Goal: Communication & Community: Answer question/provide support

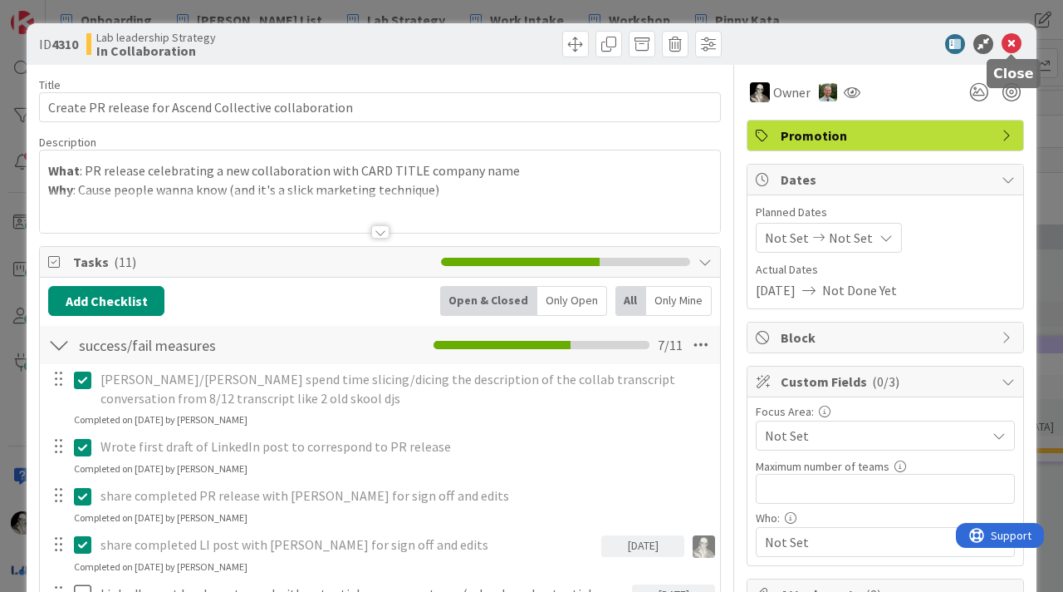
click at [1013, 43] on icon at bounding box center [1012, 44] width 20 height 20
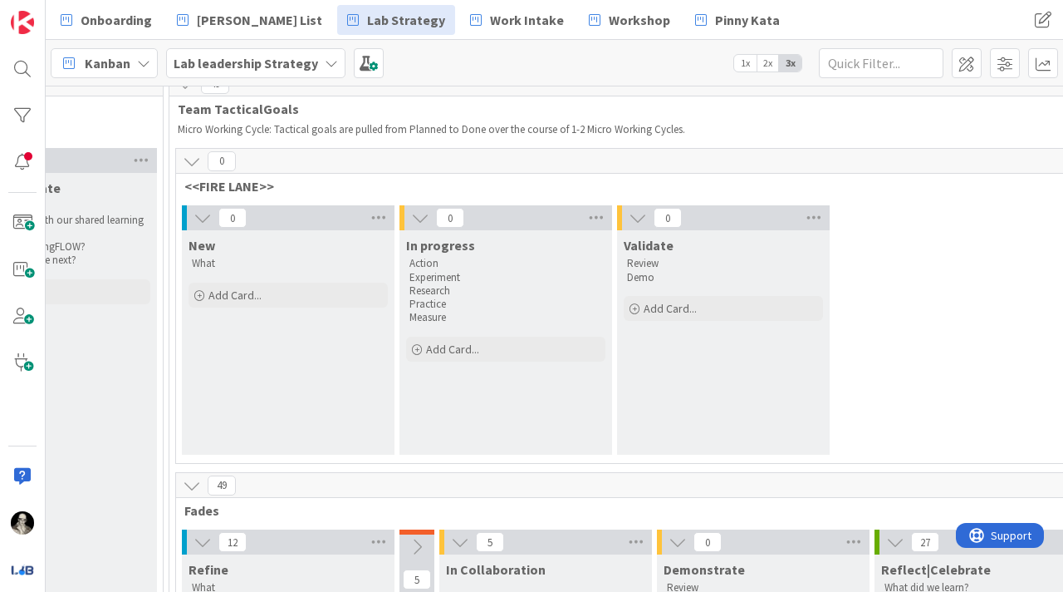
scroll to position [78, 2430]
click at [199, 214] on icon at bounding box center [203, 216] width 18 height 18
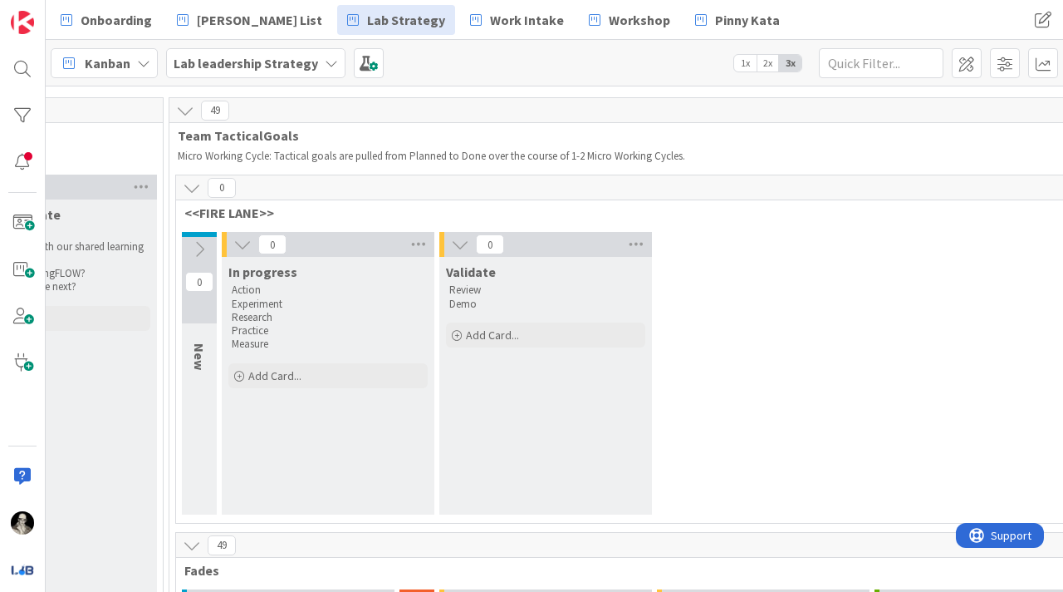
scroll to position [49, 2430]
click at [186, 186] on icon at bounding box center [192, 188] width 18 height 18
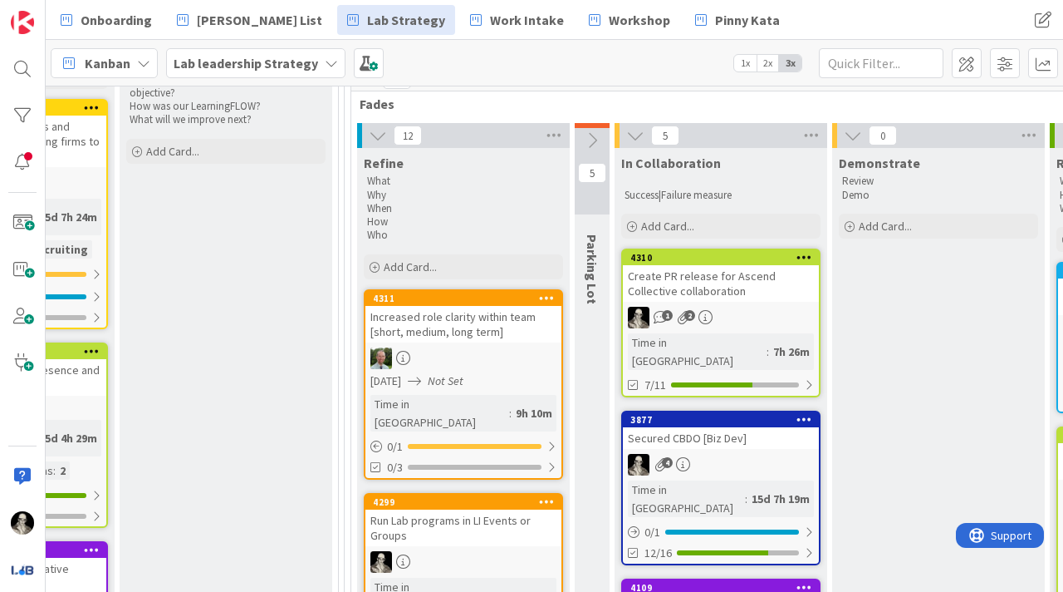
scroll to position [0, 2255]
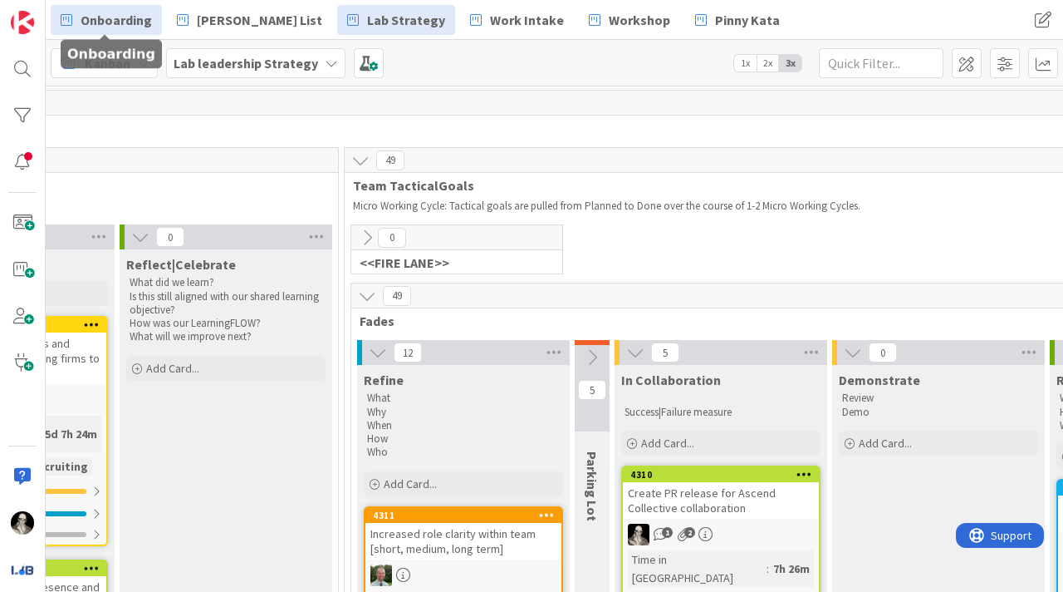
click at [125, 13] on span "Onboarding" at bounding box center [116, 20] width 71 height 20
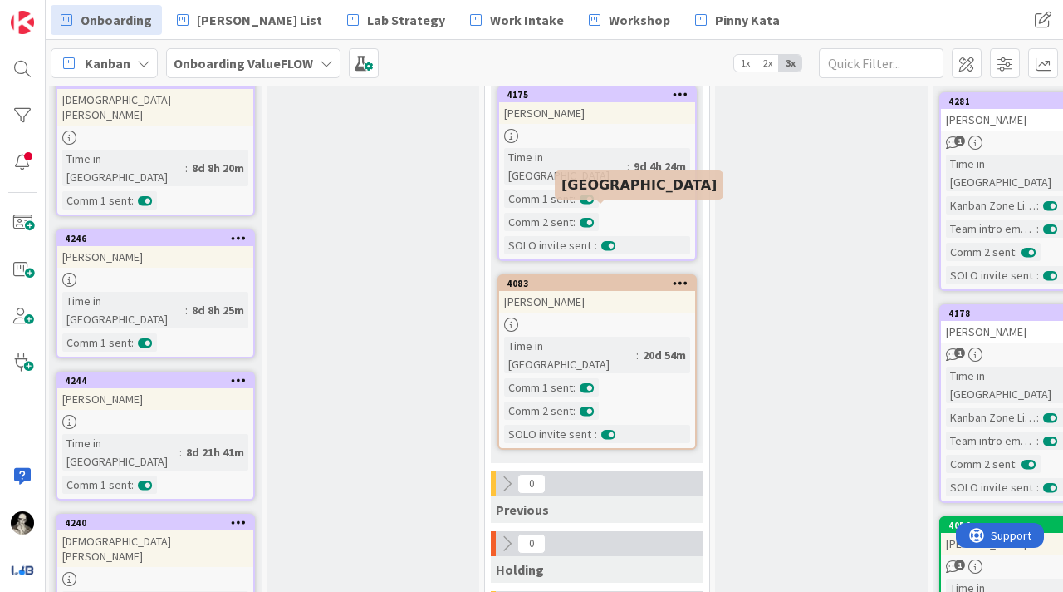
scroll to position [817, 220]
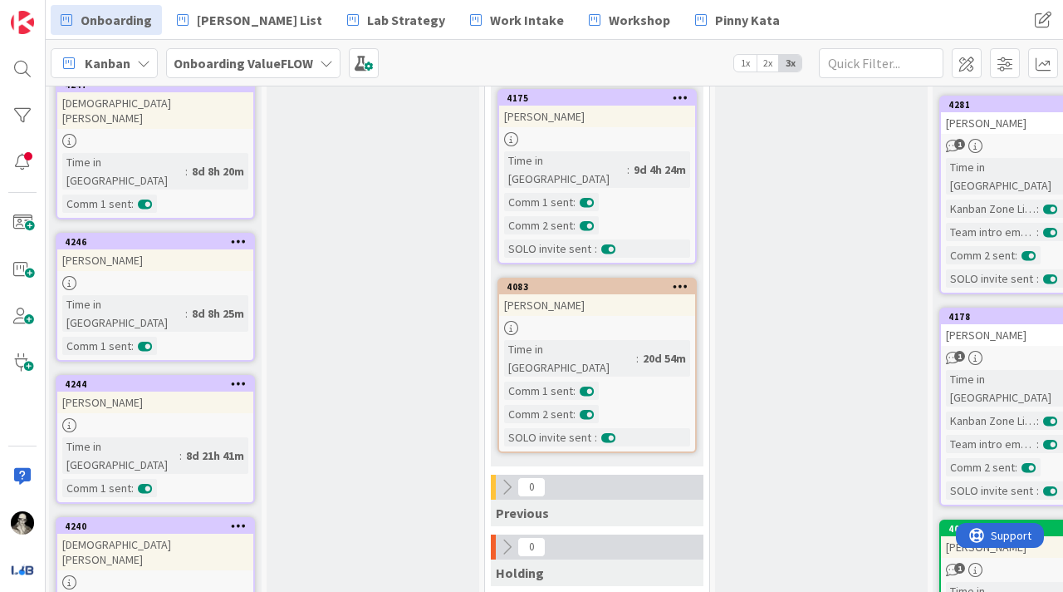
click at [611, 294] on div "[PERSON_NAME]" at bounding box center [597, 305] width 196 height 22
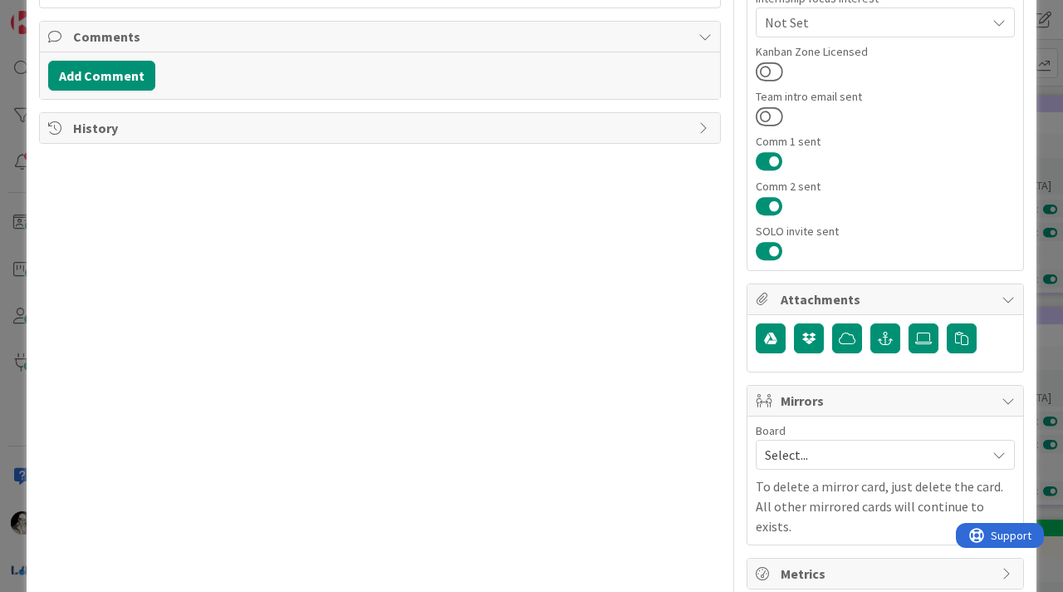
scroll to position [426, 0]
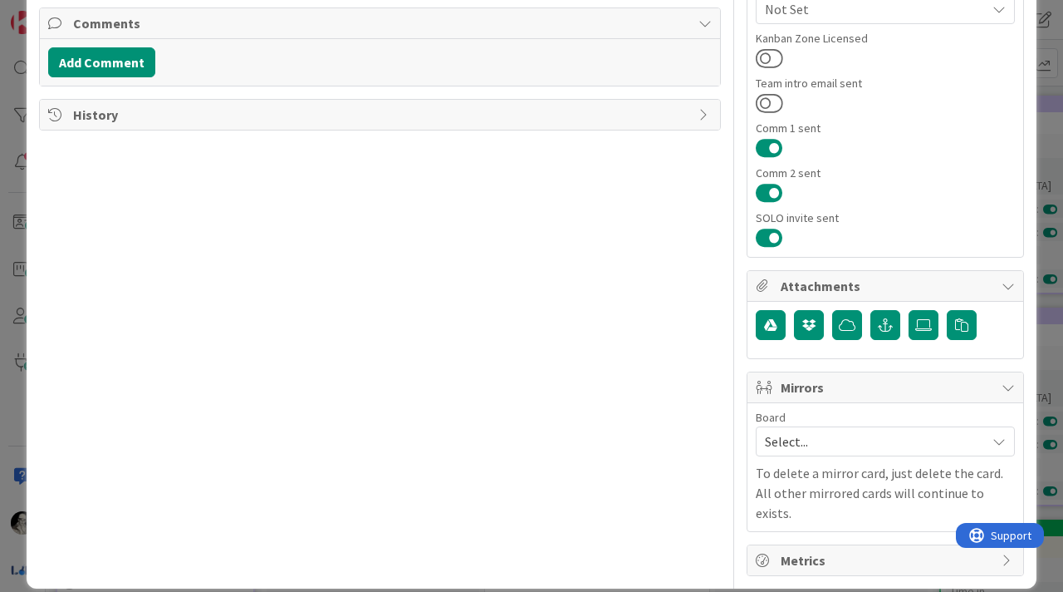
click at [700, 112] on icon at bounding box center [705, 114] width 13 height 13
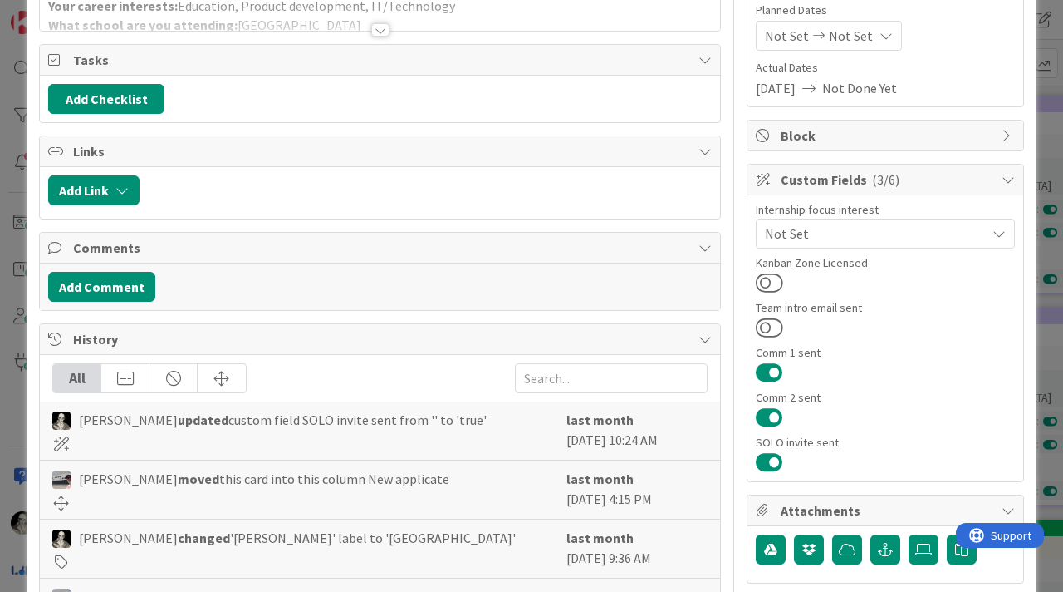
scroll to position [0, 0]
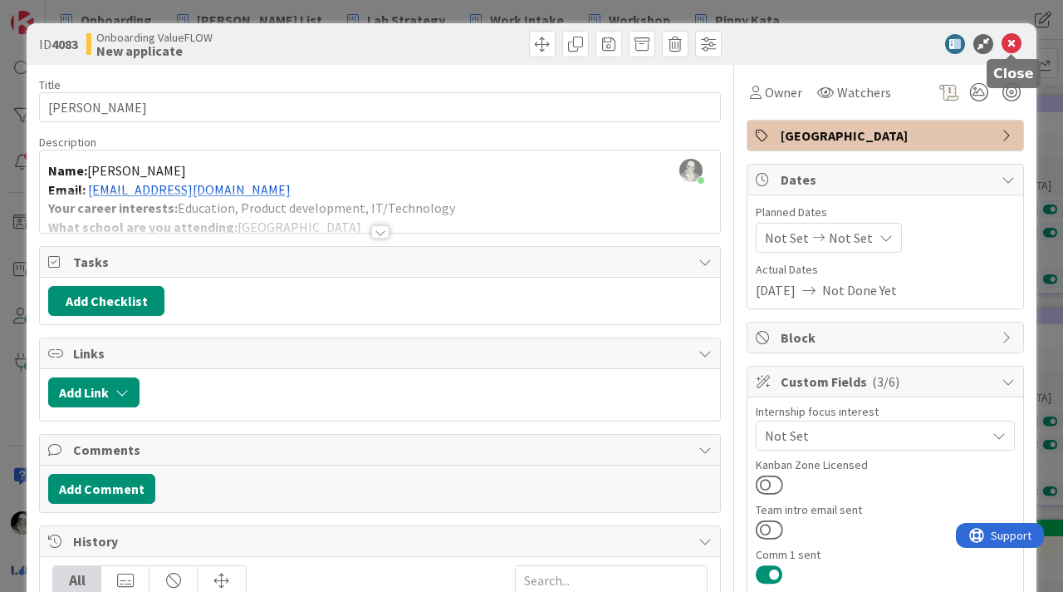
click at [1018, 38] on icon at bounding box center [1012, 44] width 20 height 20
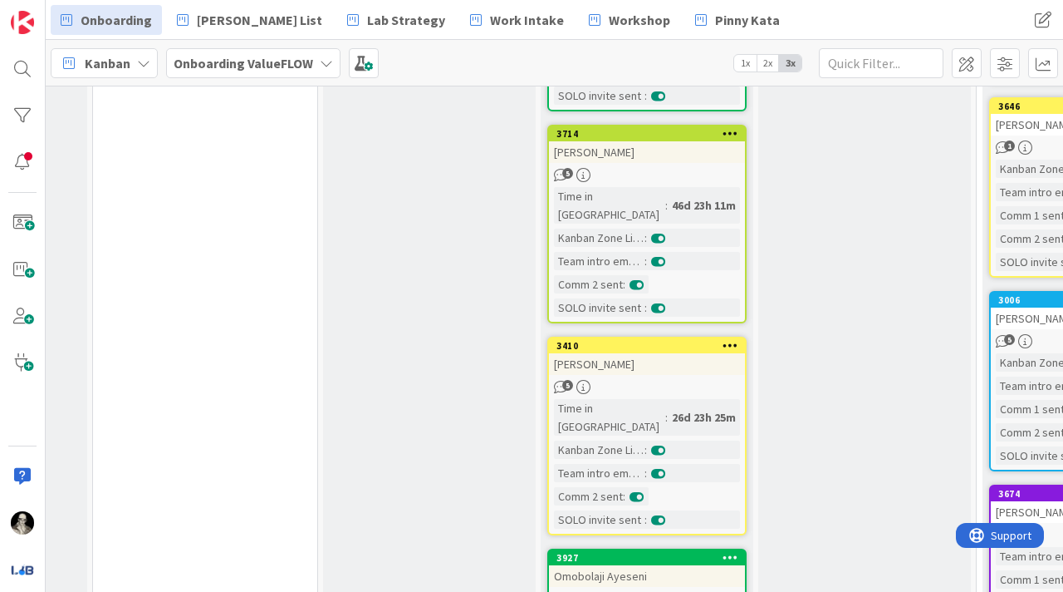
scroll to position [1382, 612]
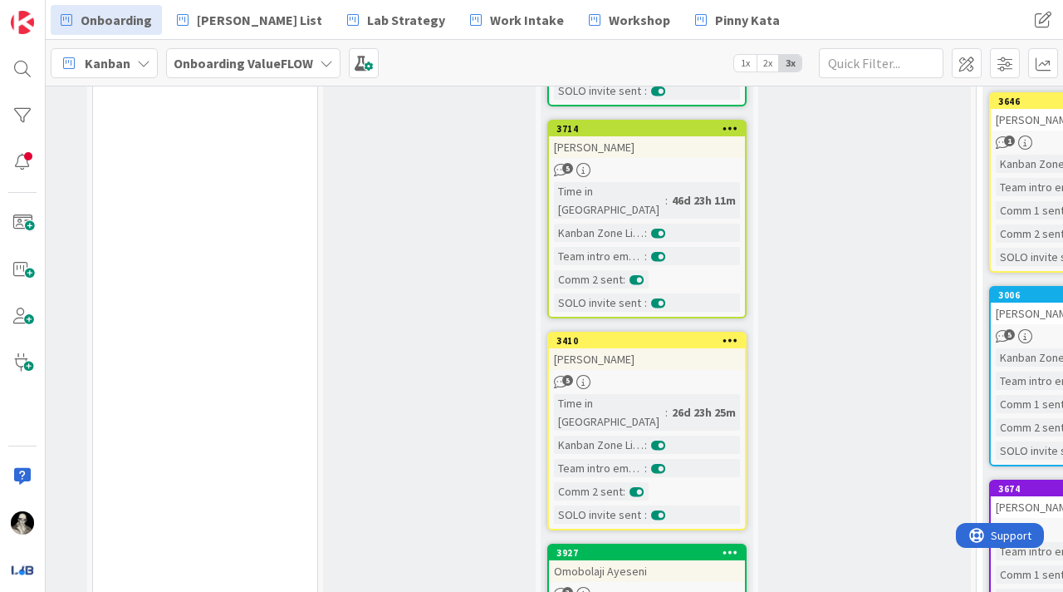
click at [684, 348] on div "[PERSON_NAME]" at bounding box center [647, 359] width 196 height 22
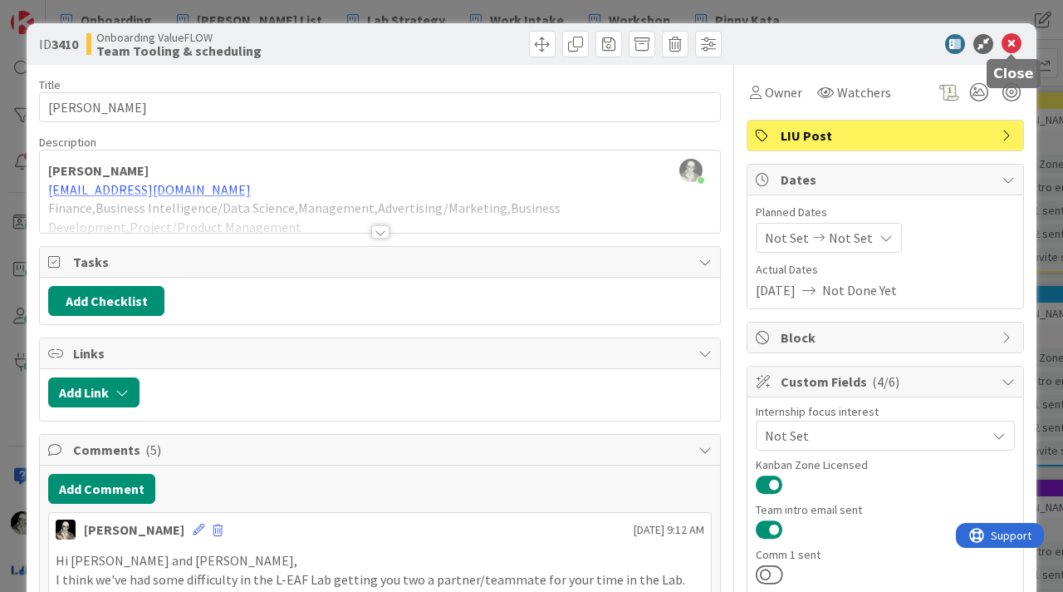
click at [1015, 38] on icon at bounding box center [1012, 44] width 20 height 20
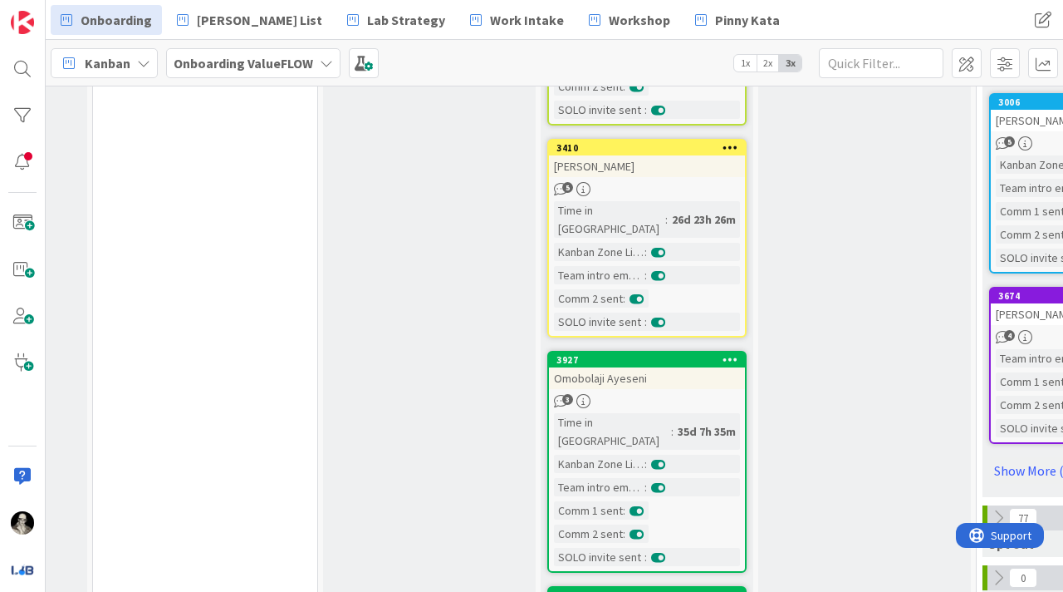
scroll to position [1645, 612]
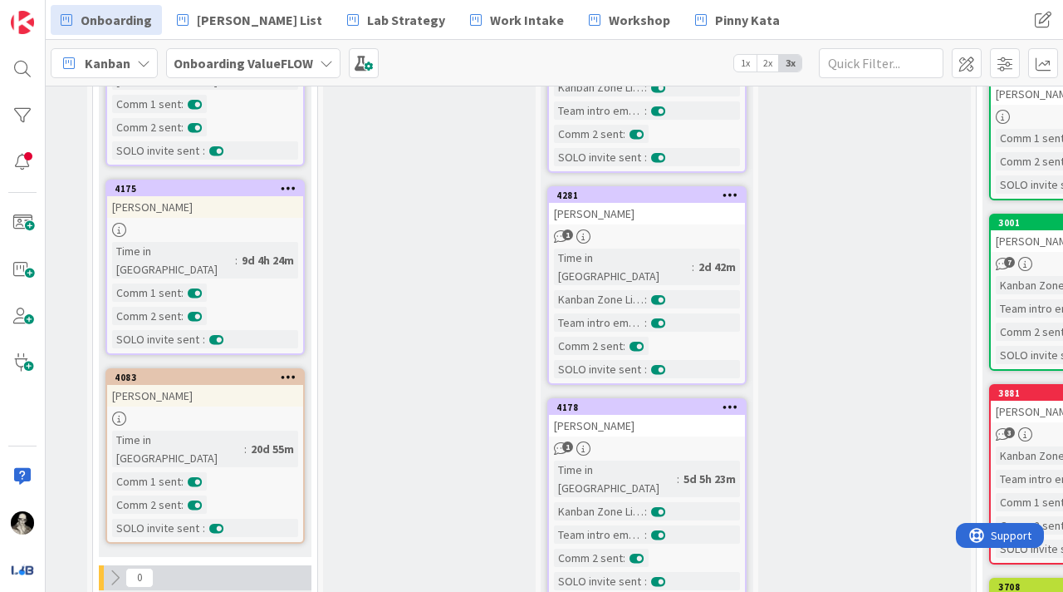
scroll to position [722, 612]
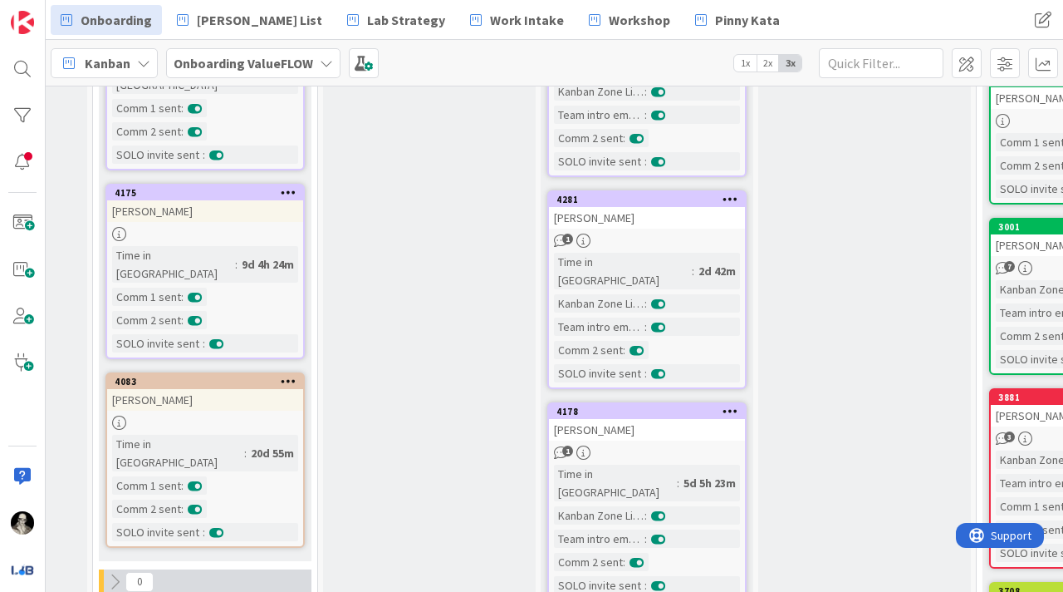
click at [324, 61] on icon at bounding box center [326, 62] width 13 height 13
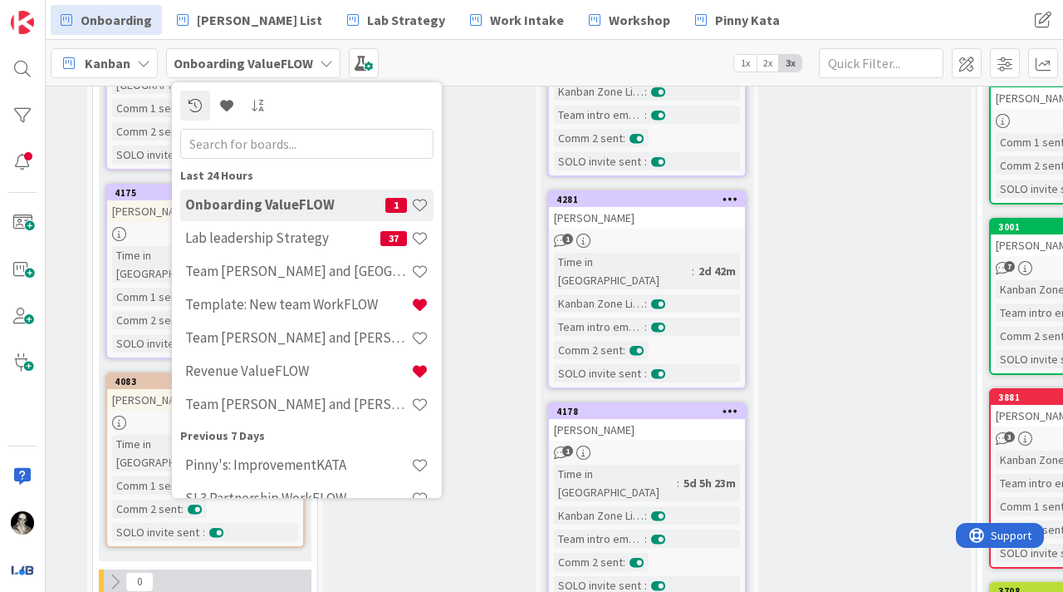
click at [151, 61] on div "Kanban" at bounding box center [104, 63] width 107 height 30
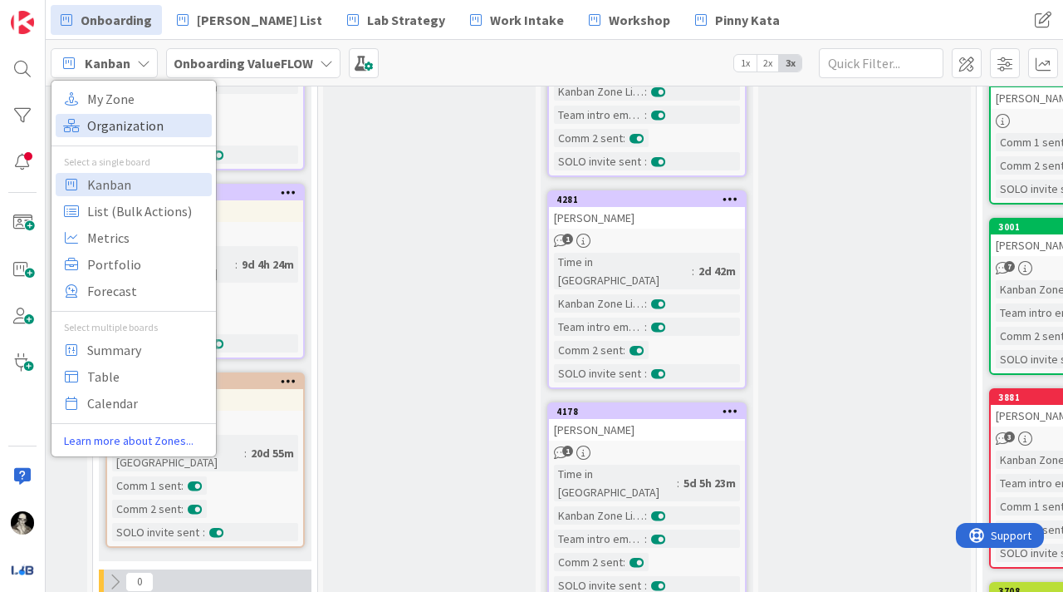
click at [142, 116] on span "Organization" at bounding box center [147, 125] width 120 height 25
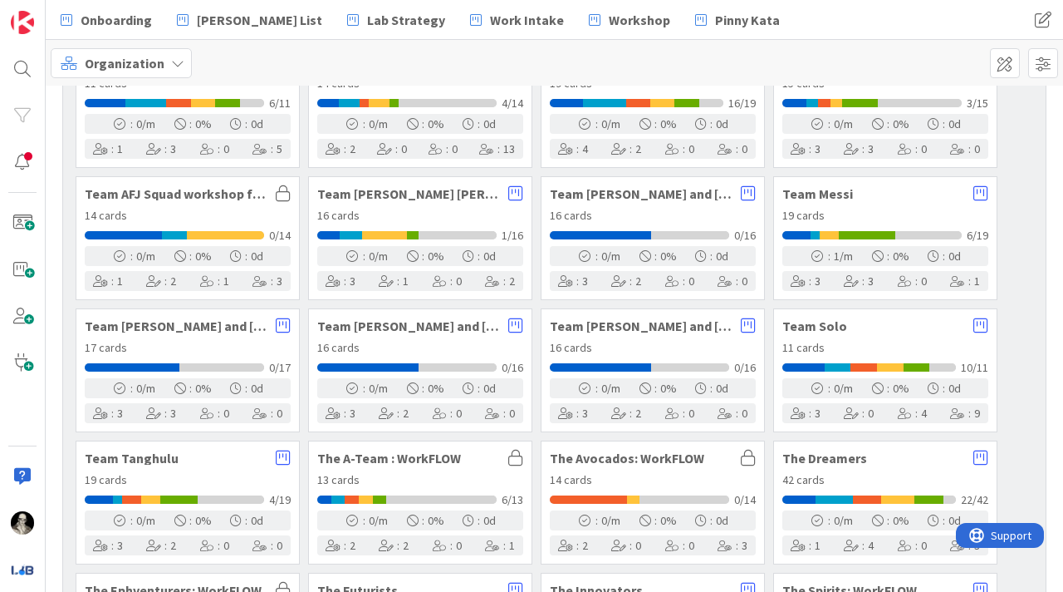
scroll to position [1320, 0]
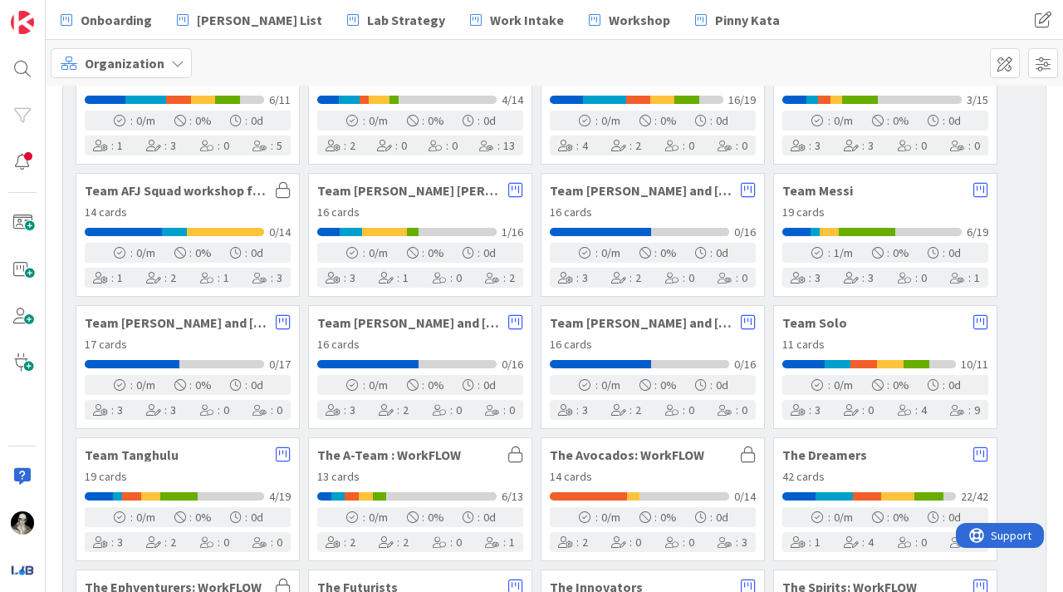
click at [883, 193] on span "Team Messi" at bounding box center [874, 190] width 183 height 13
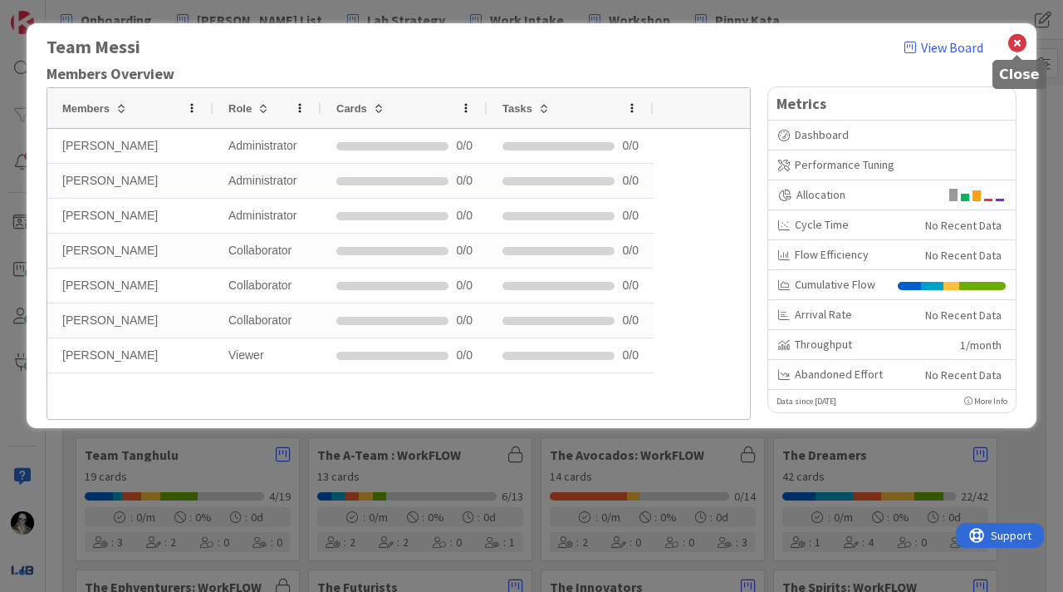
click at [1014, 38] on icon at bounding box center [1018, 43] width 22 height 23
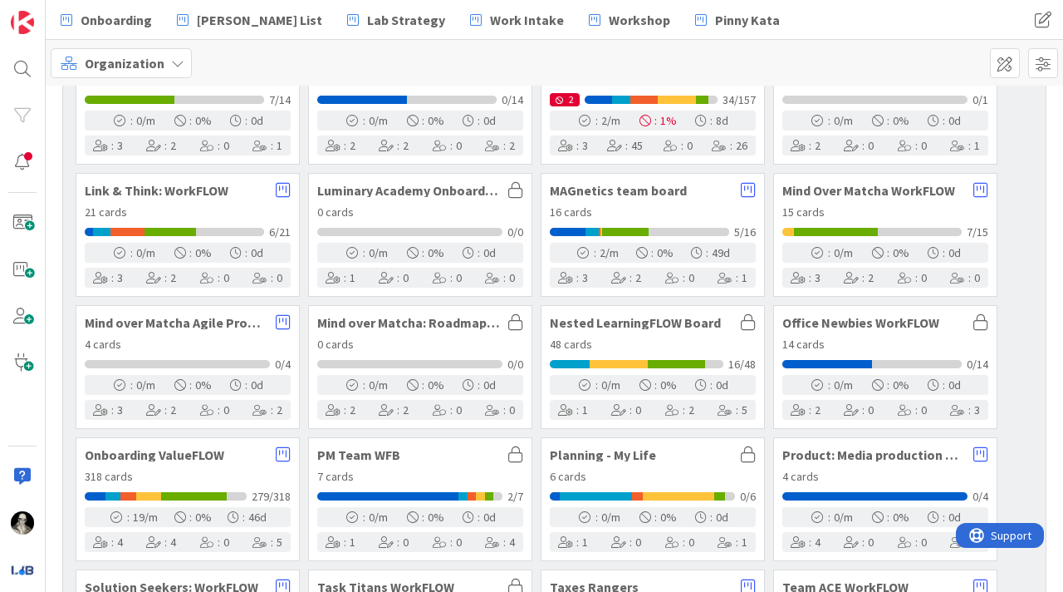
scroll to position [526, 0]
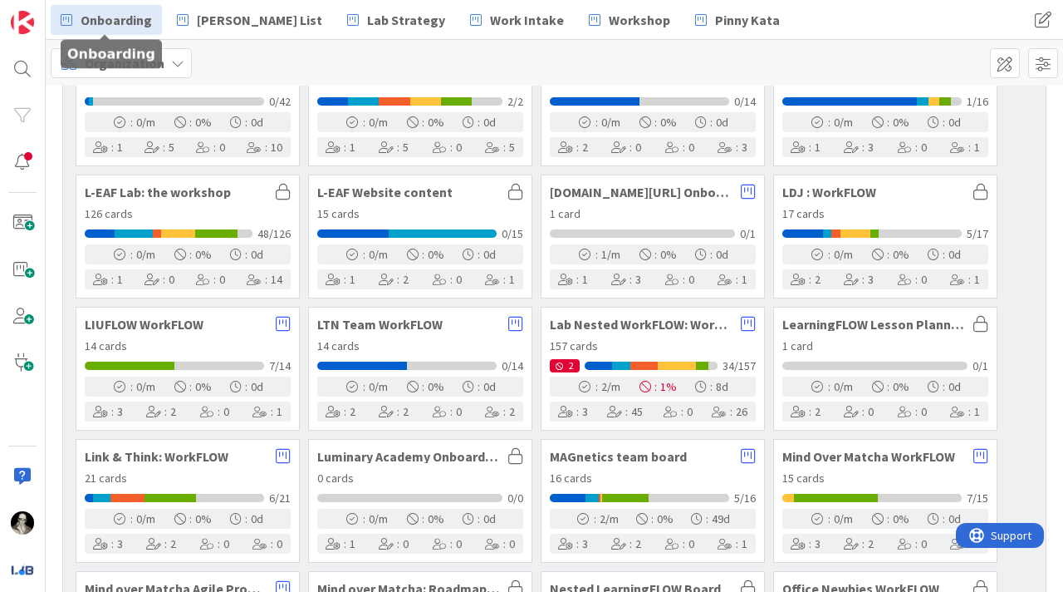
click at [134, 17] on span "Onboarding" at bounding box center [116, 20] width 71 height 20
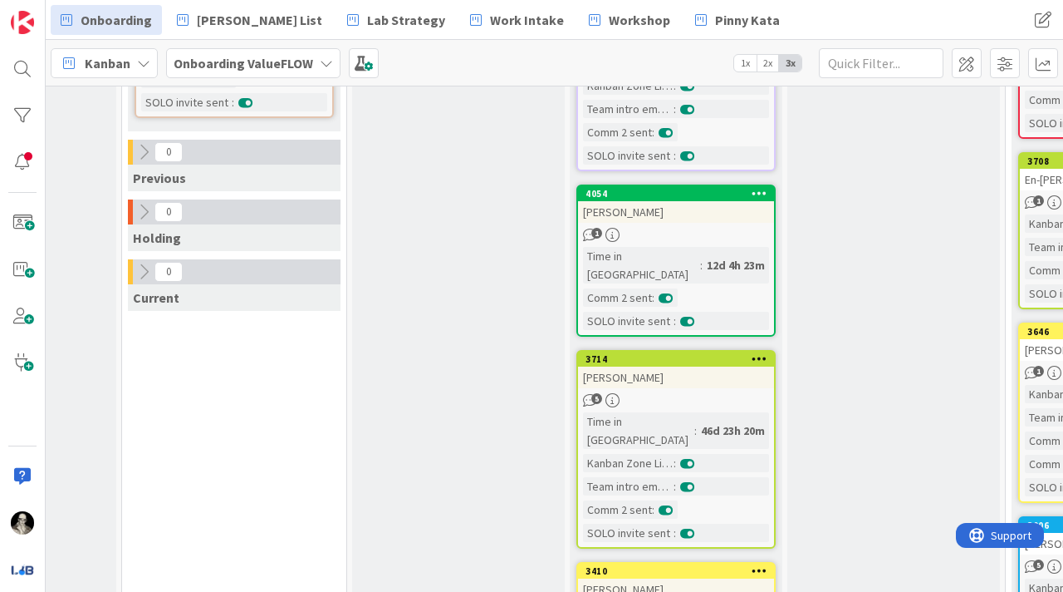
scroll to position [1158, 583]
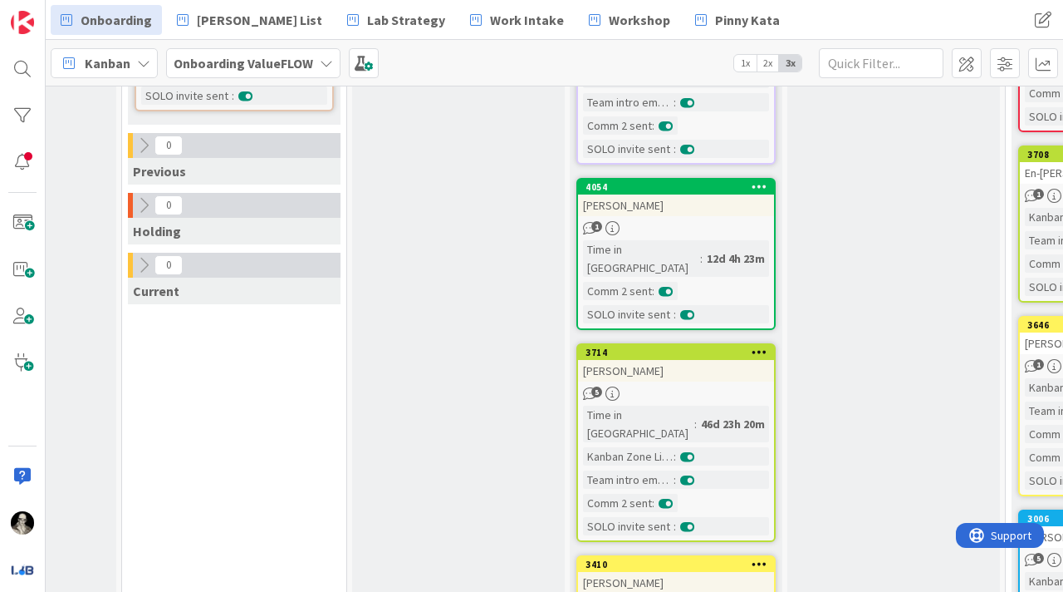
click at [703, 360] on div "[PERSON_NAME]" at bounding box center [676, 371] width 196 height 22
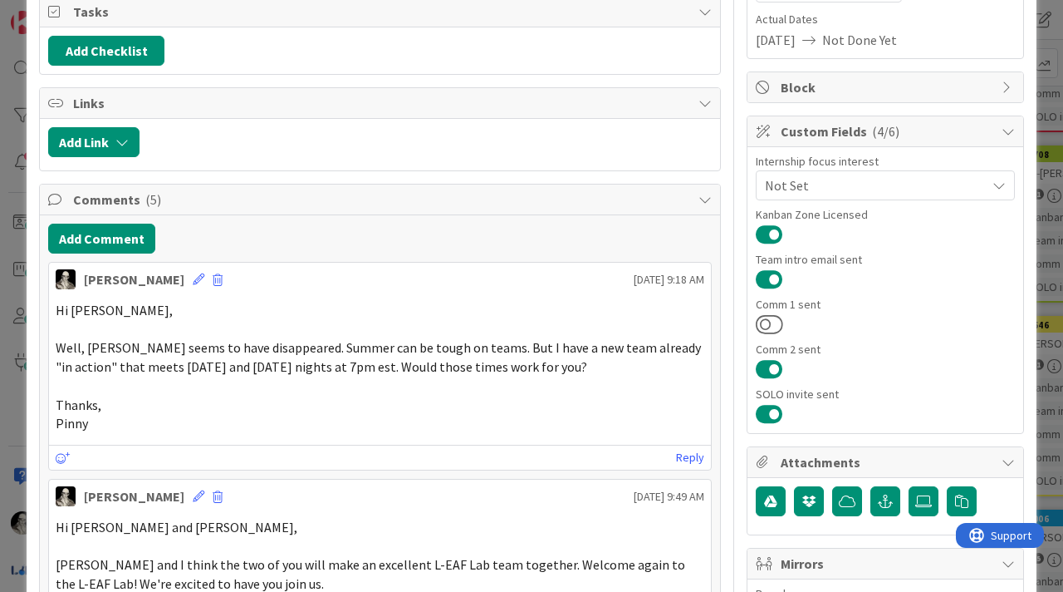
scroll to position [262, 0]
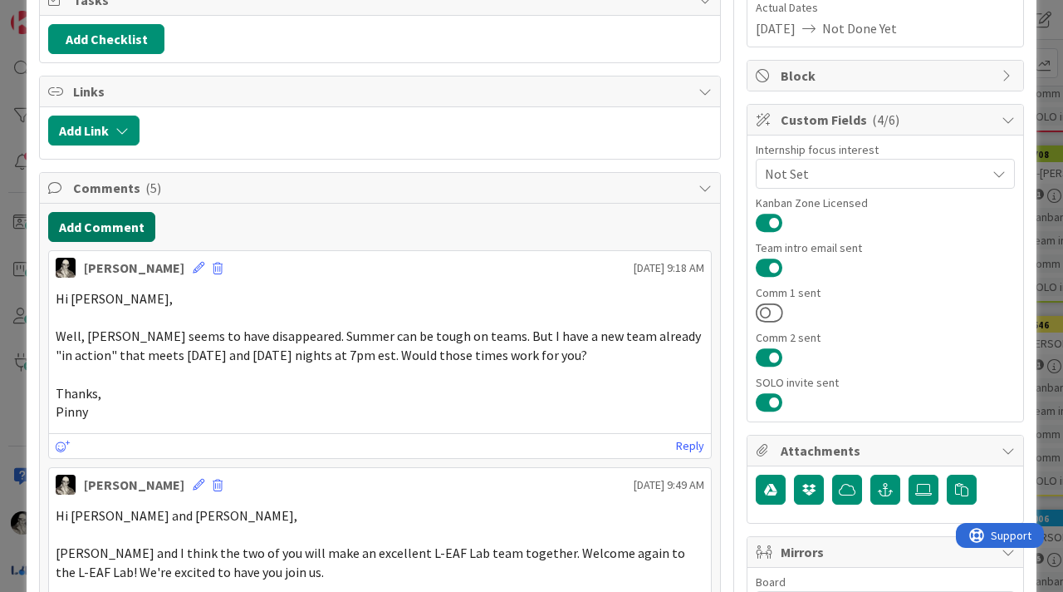
click at [119, 220] on button "Add Comment" at bounding box center [101, 227] width 107 height 30
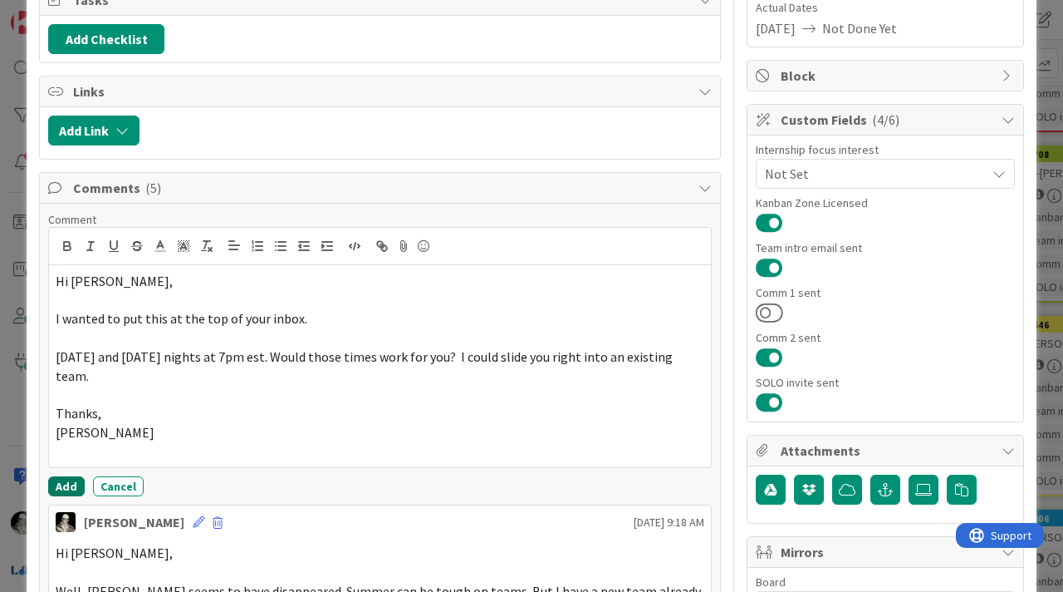
click at [64, 489] on button "Add" at bounding box center [66, 486] width 37 height 20
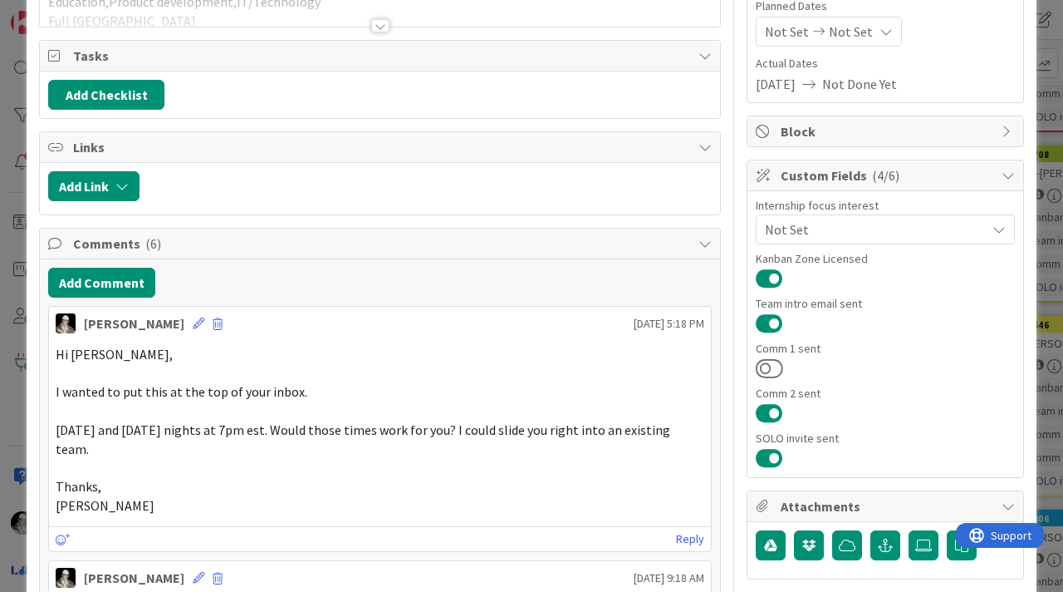
scroll to position [0, 0]
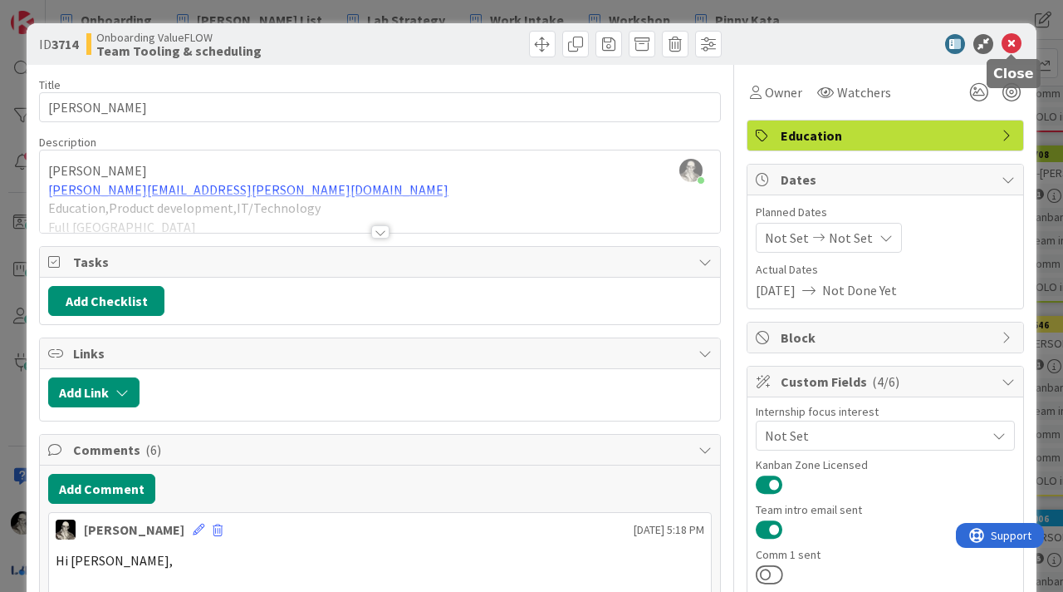
click at [1014, 42] on icon at bounding box center [1012, 44] width 20 height 20
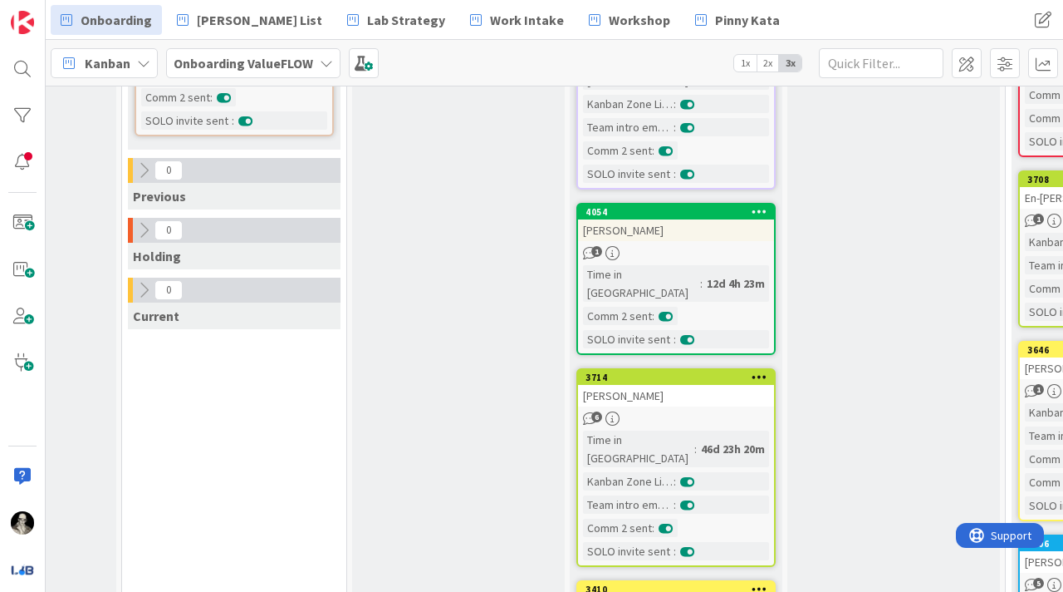
scroll to position [1130, 583]
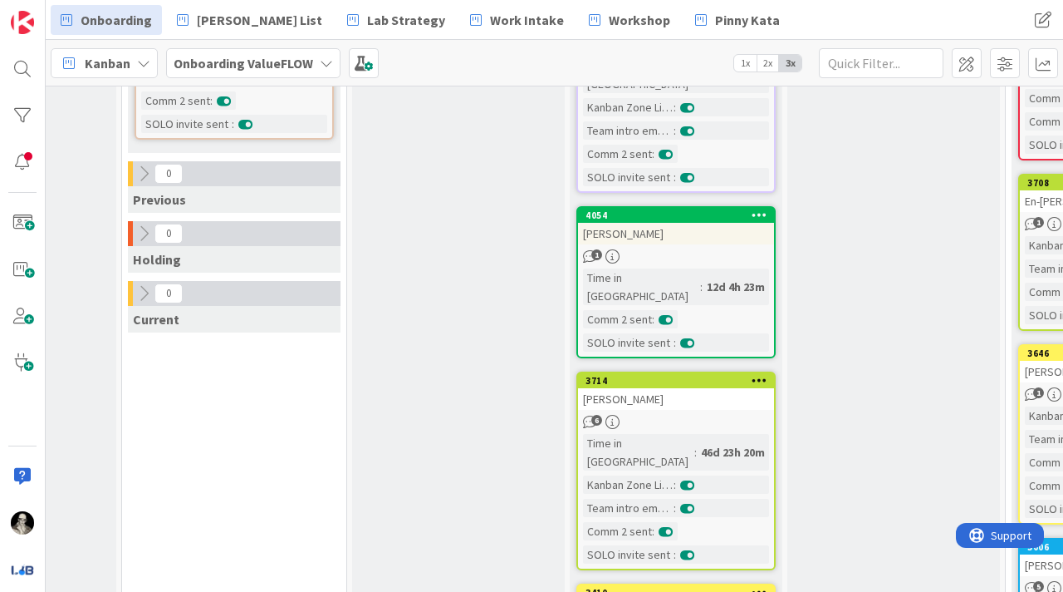
click at [713, 223] on div "[PERSON_NAME]" at bounding box center [676, 234] width 196 height 22
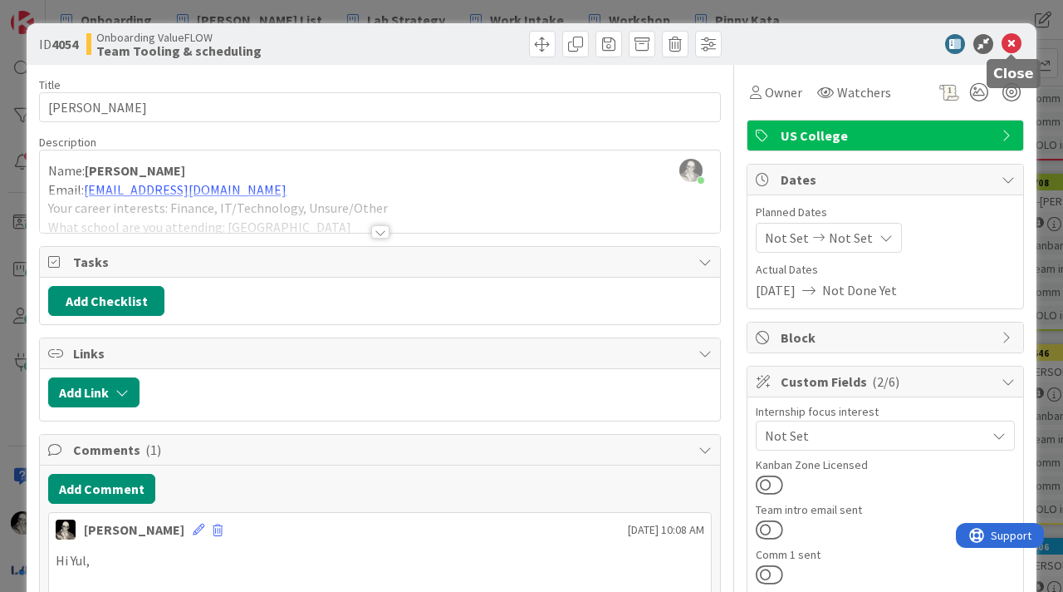
click at [1013, 41] on icon at bounding box center [1012, 44] width 20 height 20
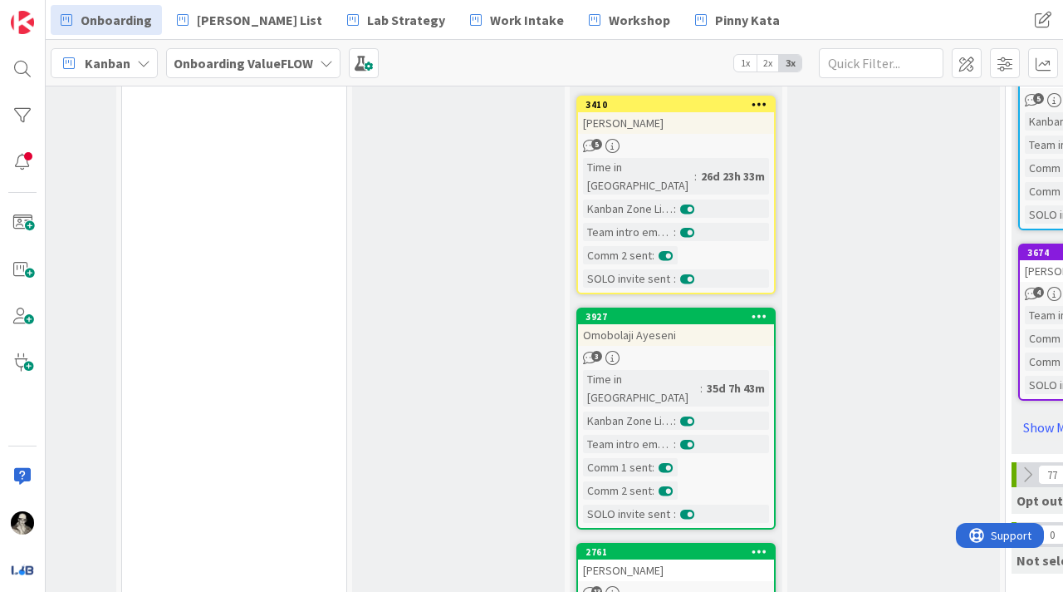
scroll to position [1645, 583]
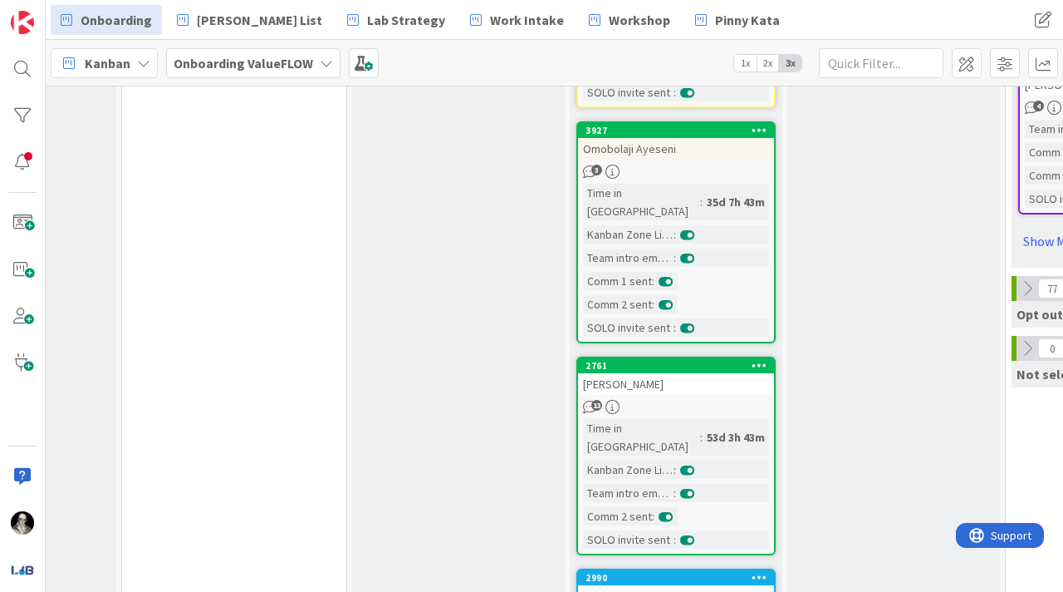
scroll to position [1823, 583]
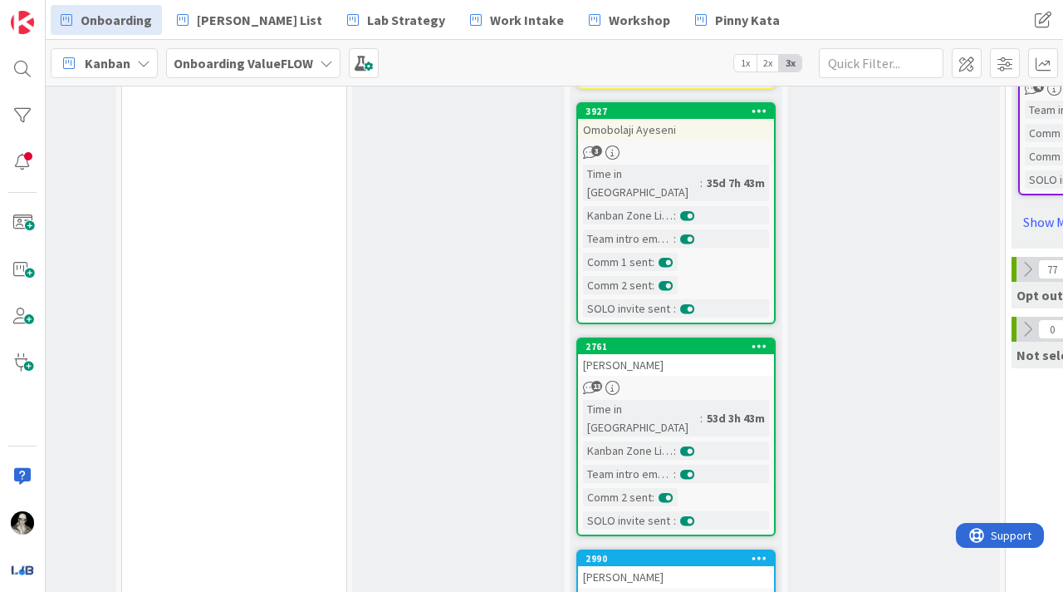
click at [696, 354] on div "[PERSON_NAME]" at bounding box center [676, 365] width 196 height 22
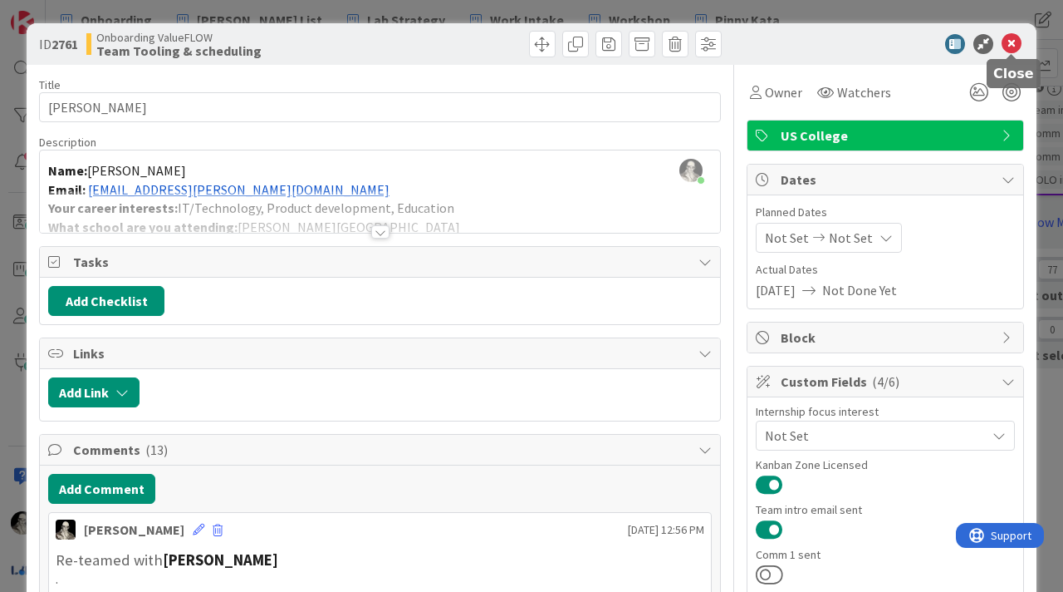
click at [1014, 42] on icon at bounding box center [1012, 44] width 20 height 20
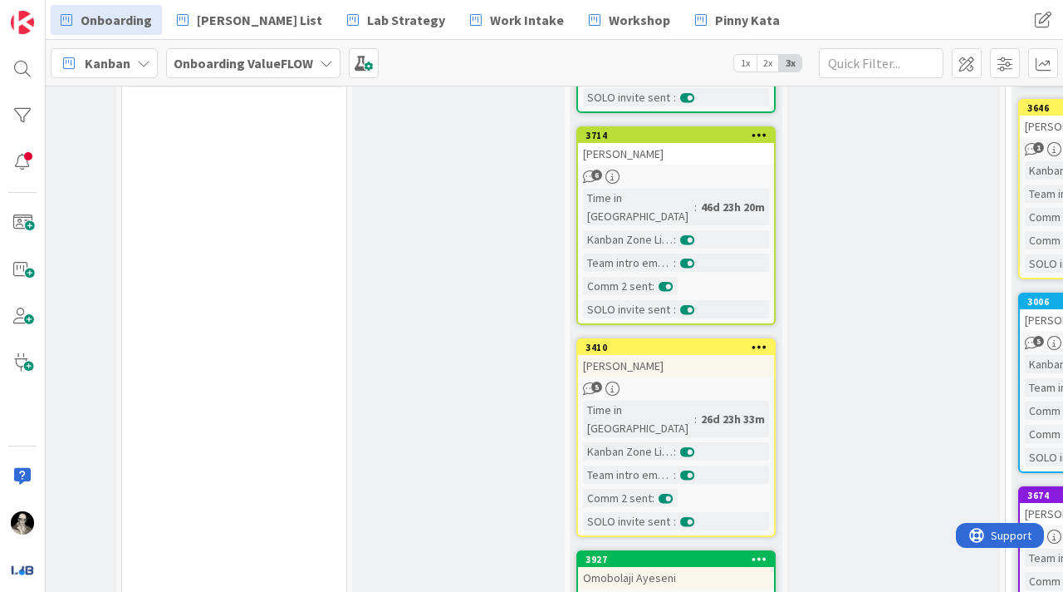
scroll to position [1374, 583]
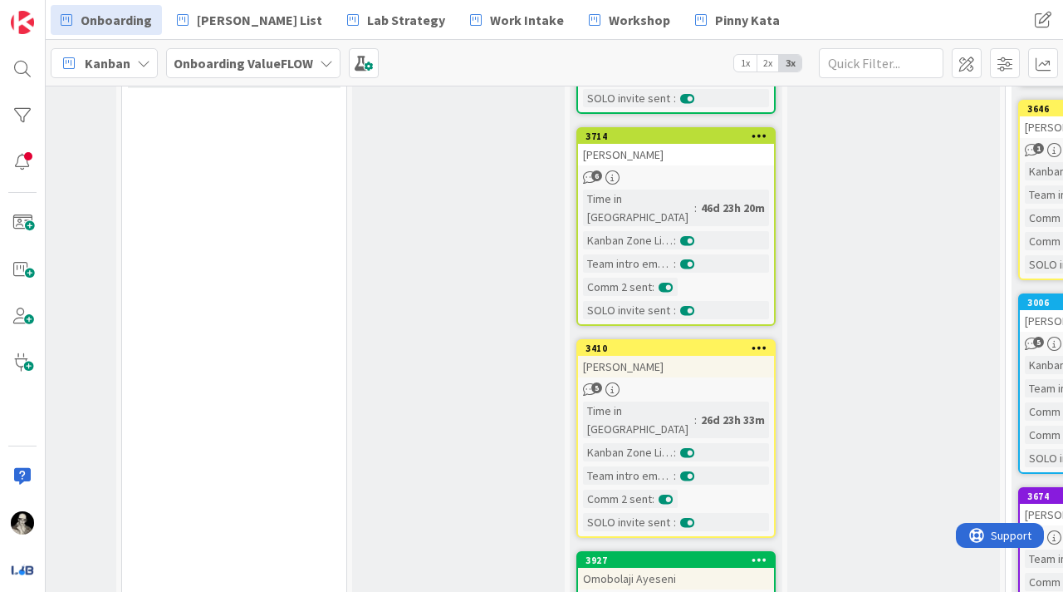
click at [714, 356] on div "[PERSON_NAME]" at bounding box center [676, 367] width 196 height 22
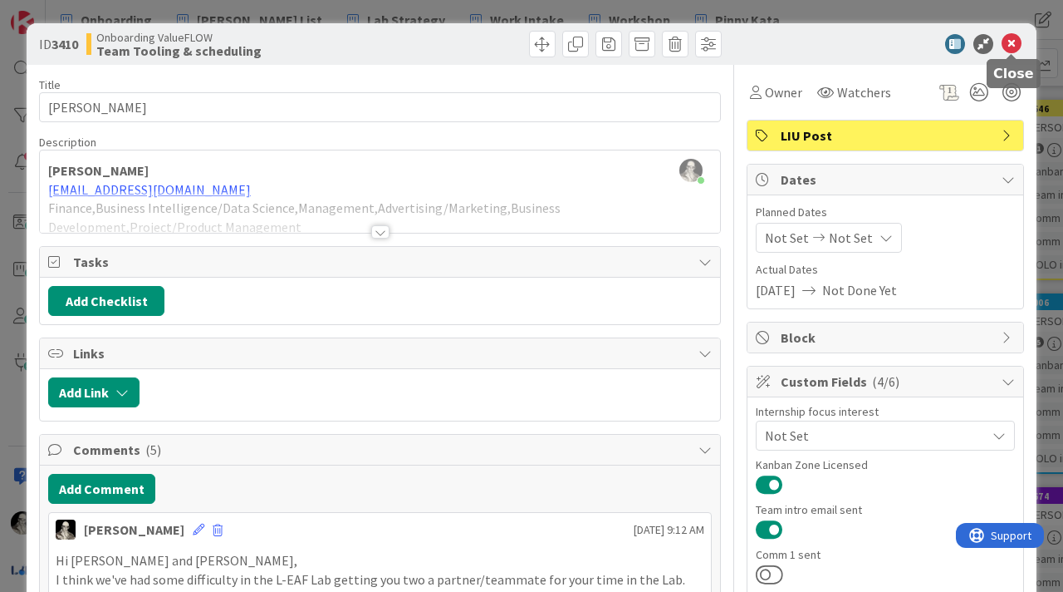
click at [1015, 38] on icon at bounding box center [1012, 44] width 20 height 20
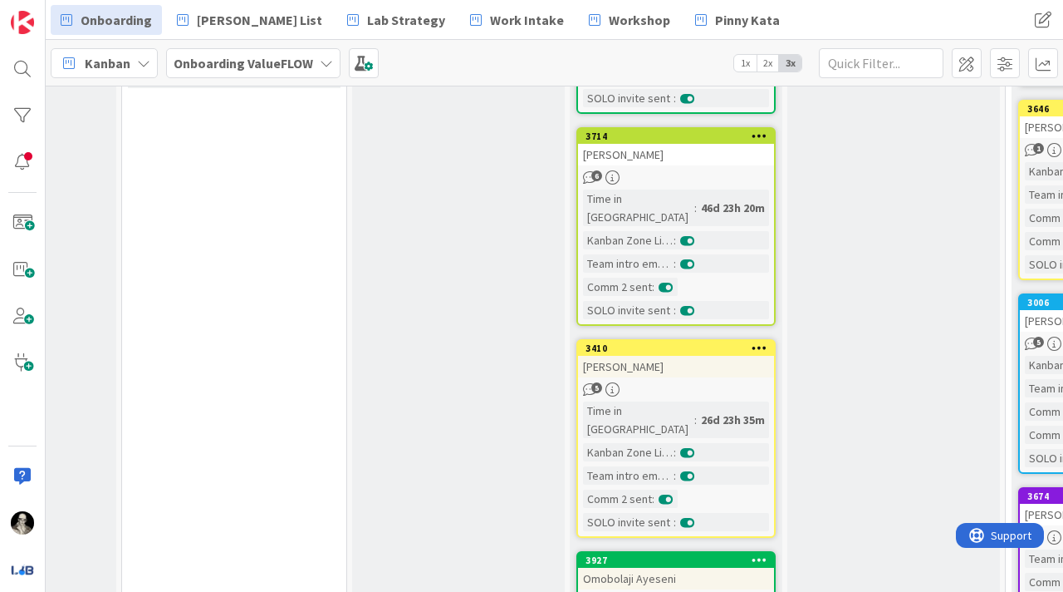
click at [716, 356] on div "[PERSON_NAME]" at bounding box center [676, 367] width 196 height 22
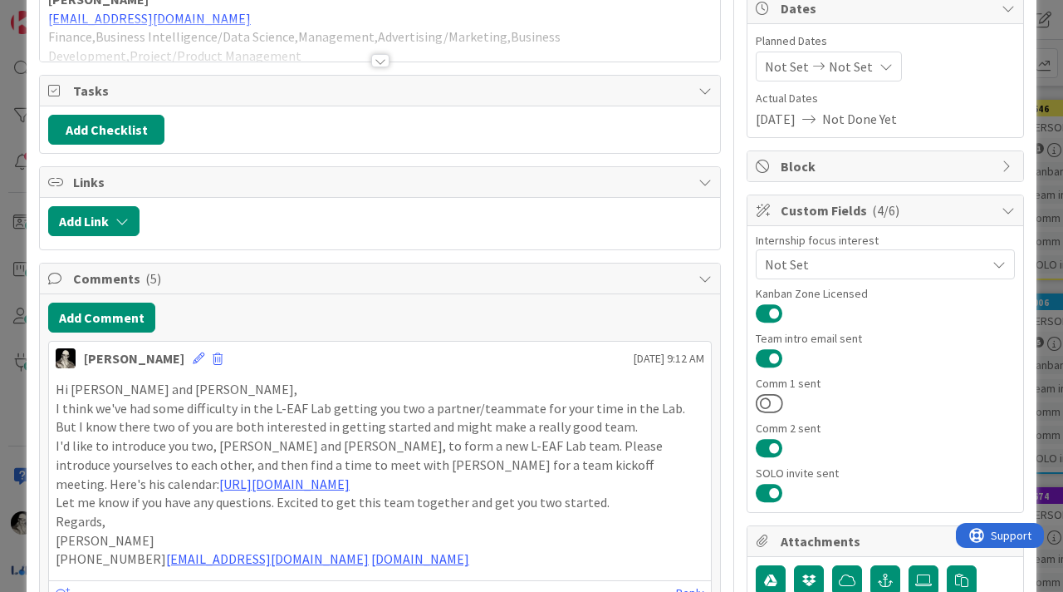
scroll to position [195, 0]
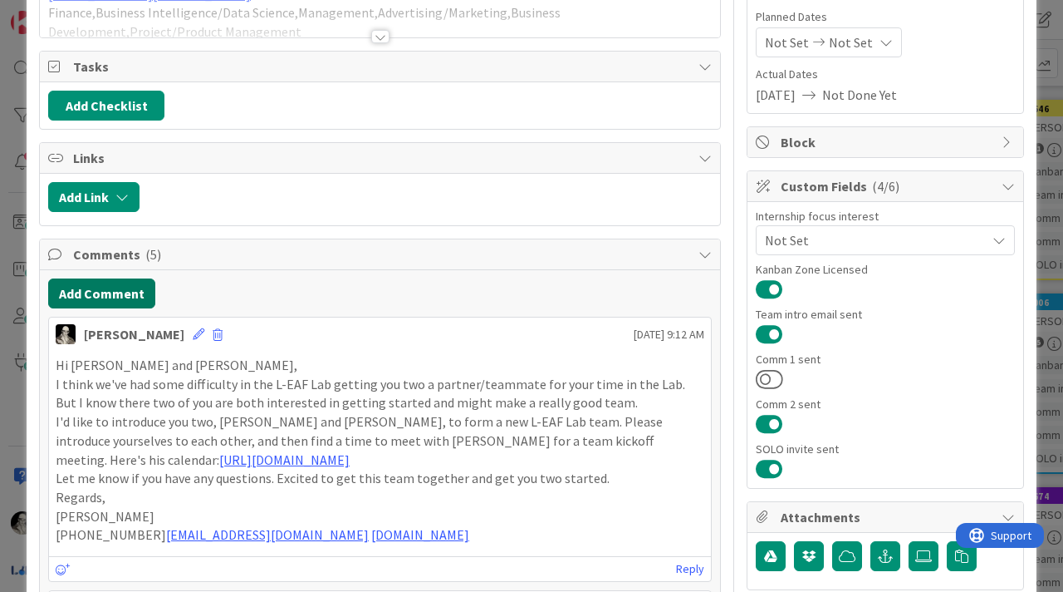
click at [129, 296] on button "Add Comment" at bounding box center [101, 293] width 107 height 30
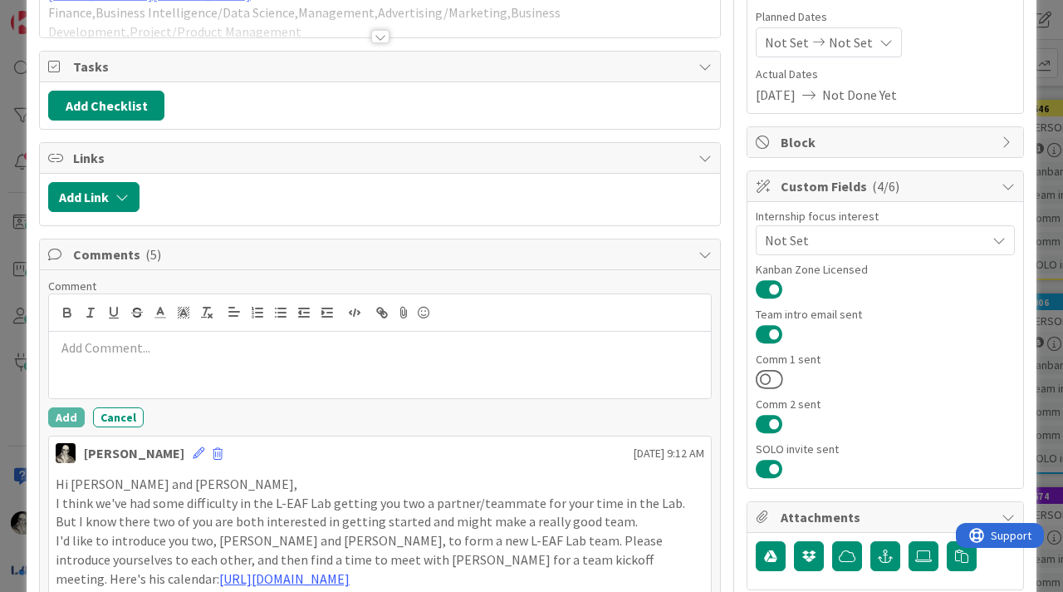
click at [137, 355] on p at bounding box center [380, 347] width 649 height 19
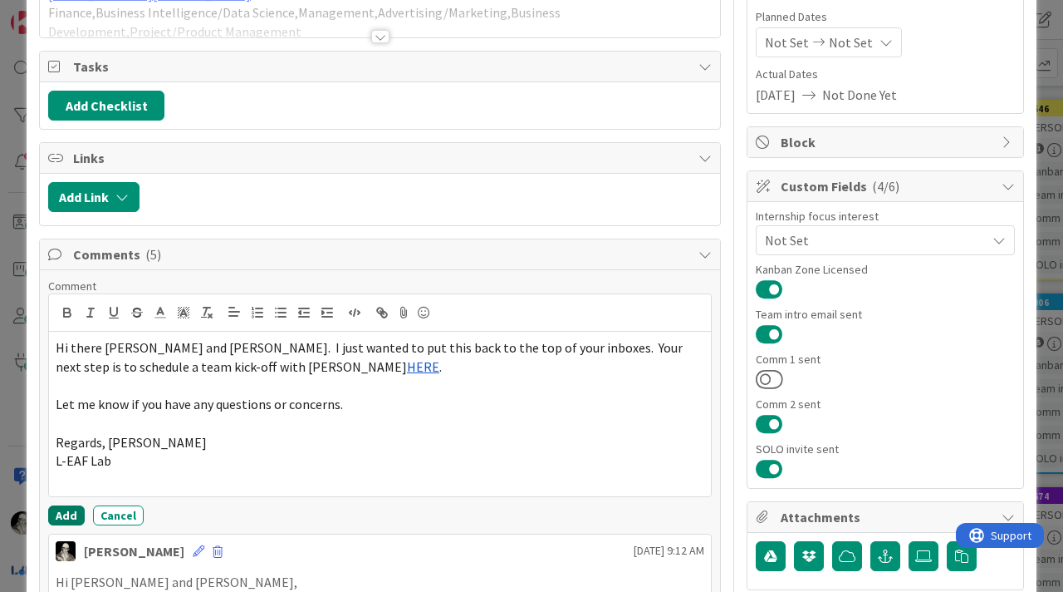
click at [65, 508] on button "Add" at bounding box center [66, 515] width 37 height 20
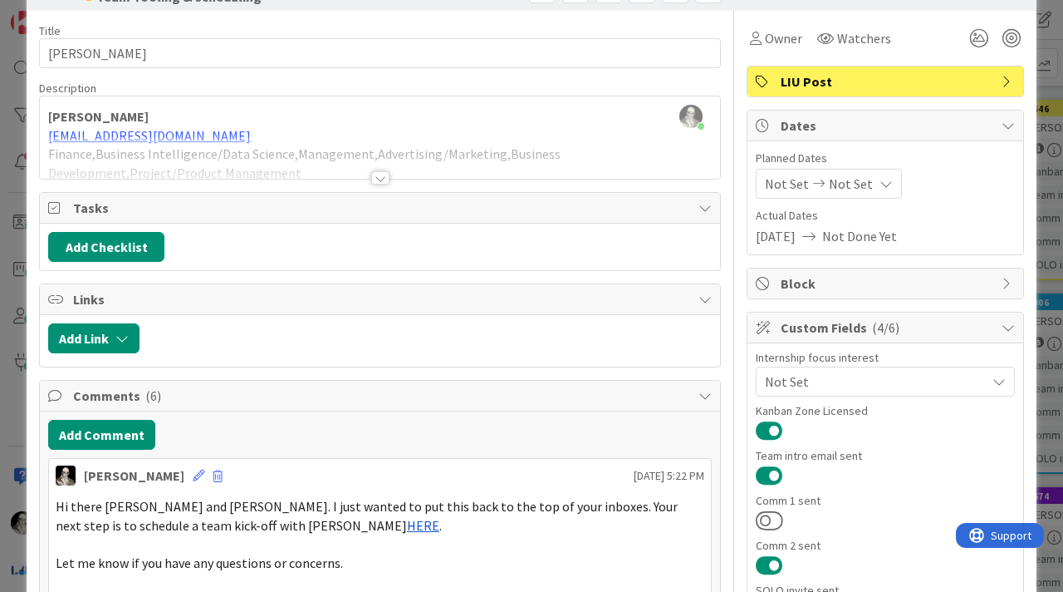
scroll to position [0, 0]
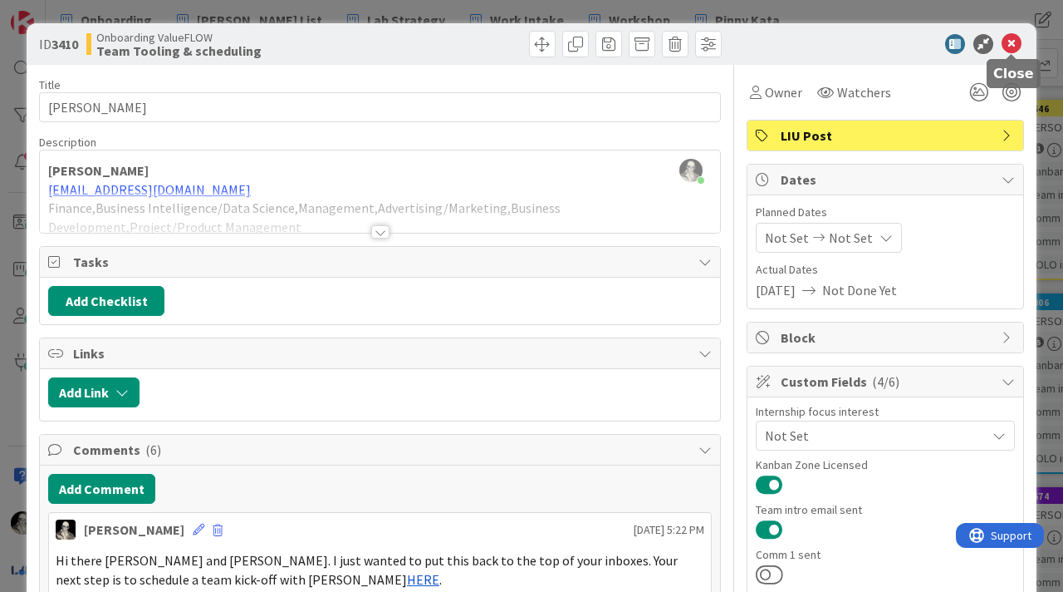
click at [1014, 43] on icon at bounding box center [1012, 44] width 20 height 20
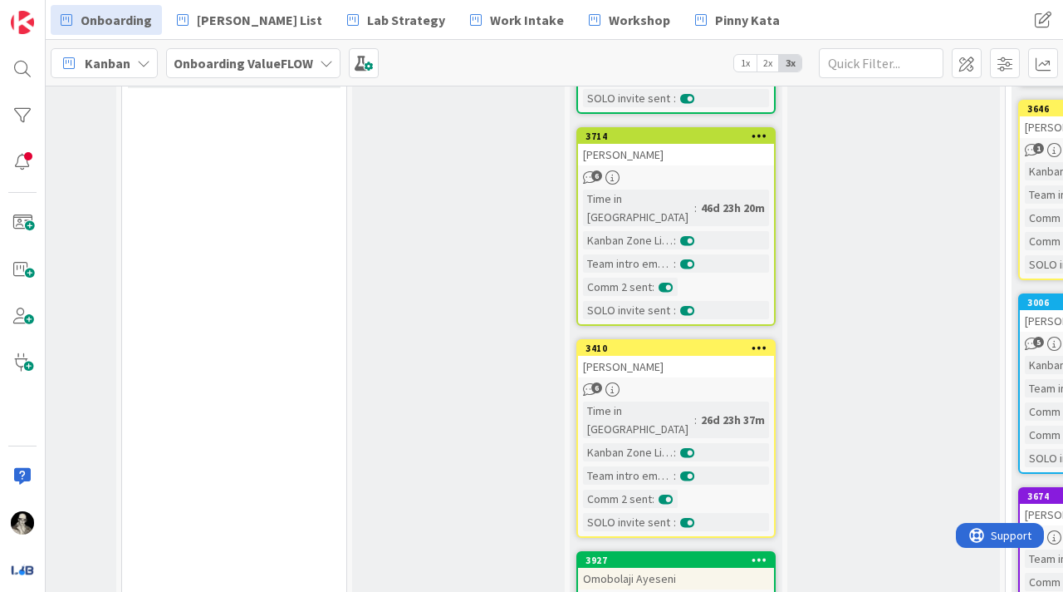
click at [702, 567] on div "Omobolaji Ayeseni" at bounding box center [676, 578] width 196 height 22
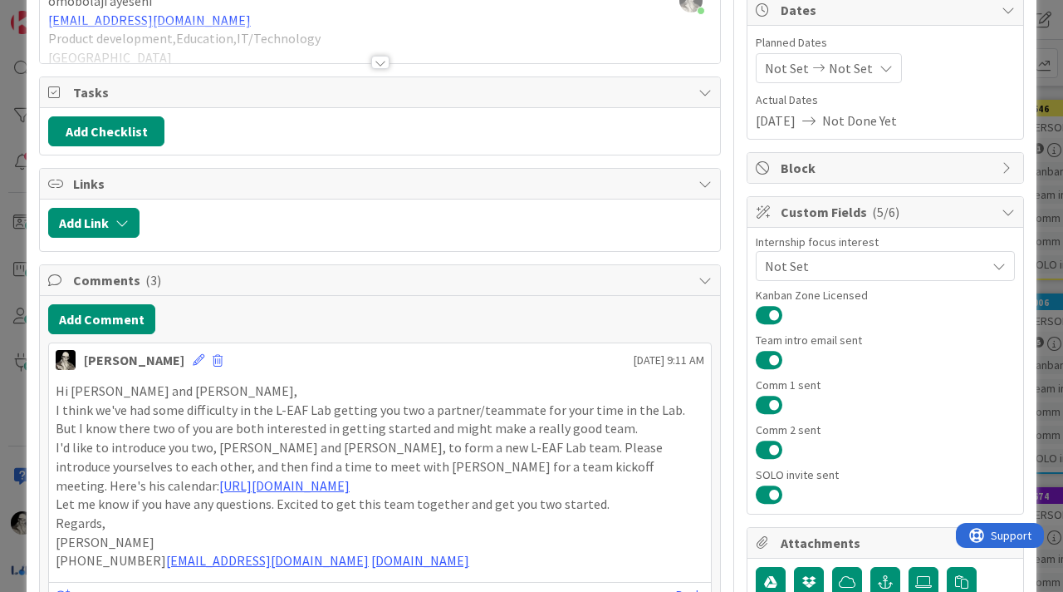
scroll to position [179, 0]
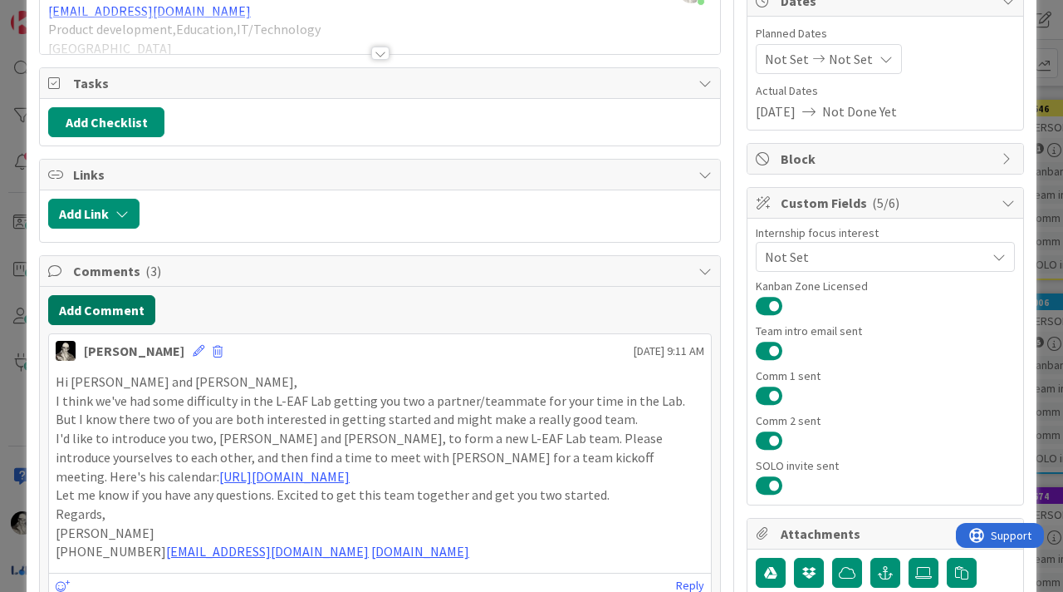
click at [131, 311] on button "Add Comment" at bounding box center [101, 310] width 107 height 30
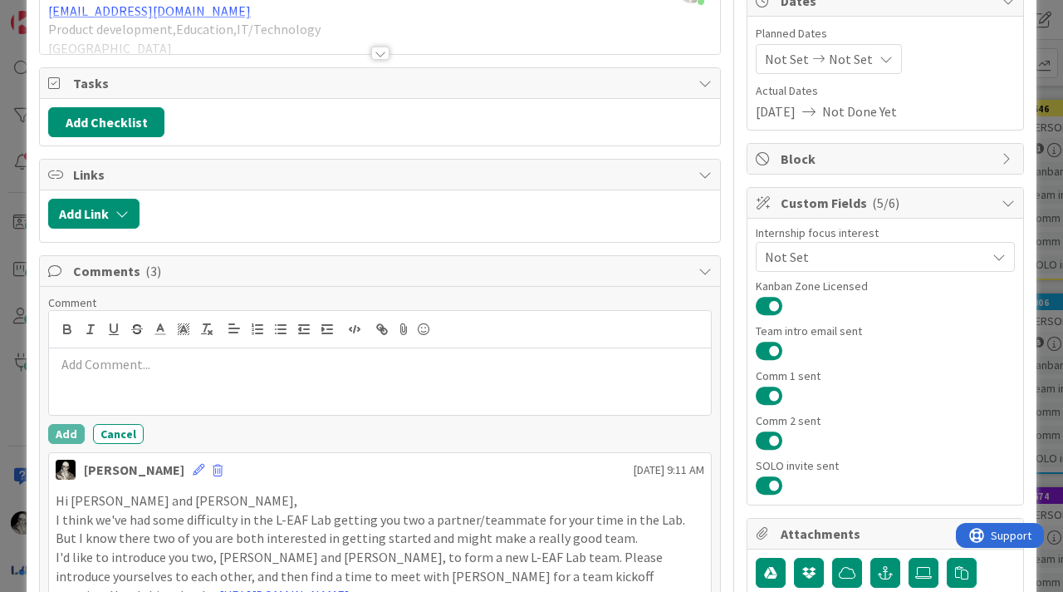
click at [140, 384] on div at bounding box center [380, 381] width 662 height 66
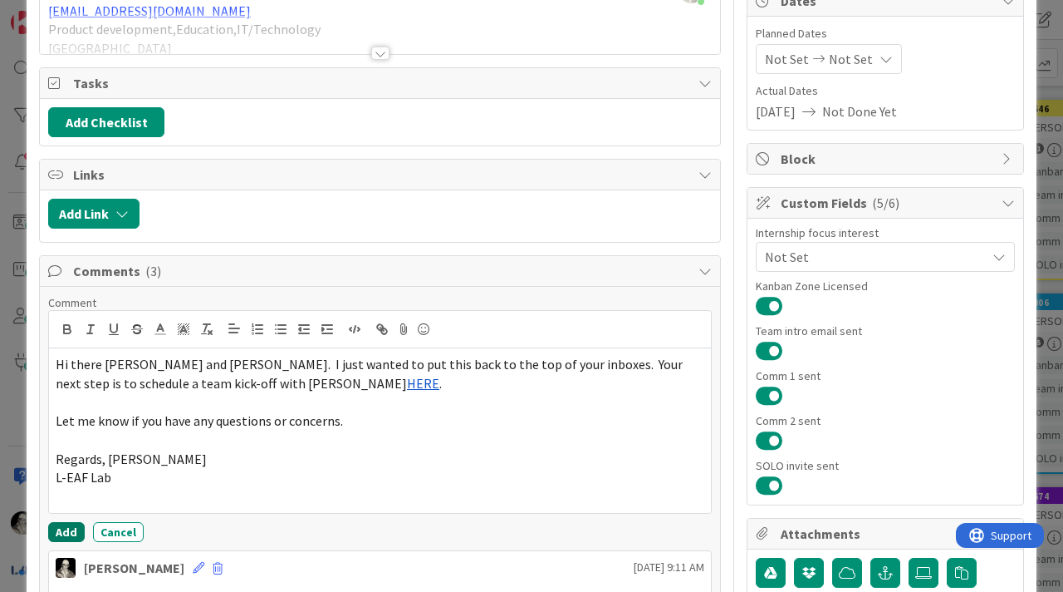
click at [67, 532] on button "Add" at bounding box center [66, 532] width 37 height 20
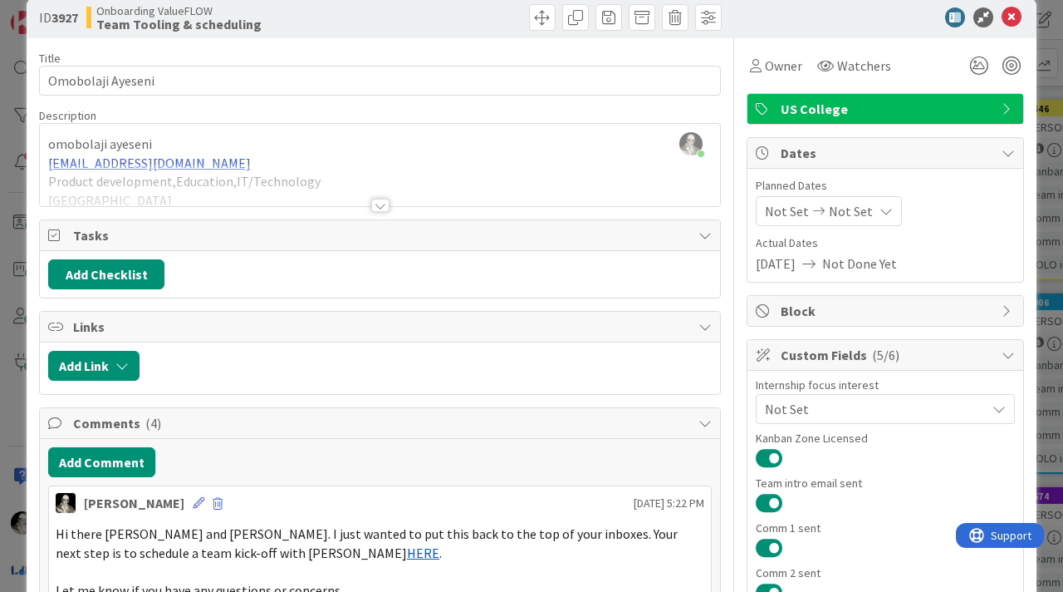
scroll to position [0, 0]
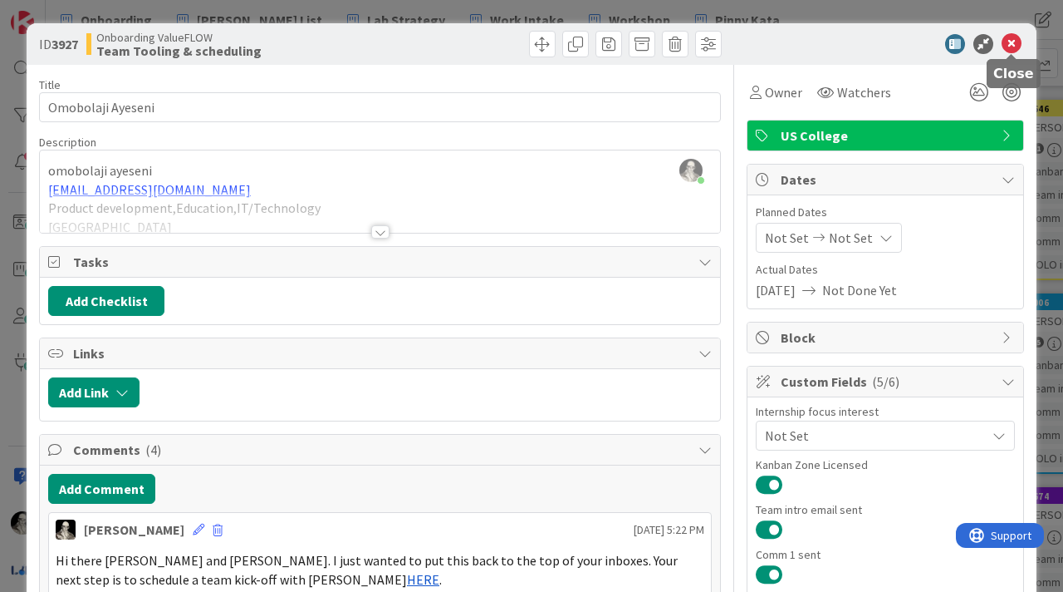
click at [1014, 42] on icon at bounding box center [1012, 44] width 20 height 20
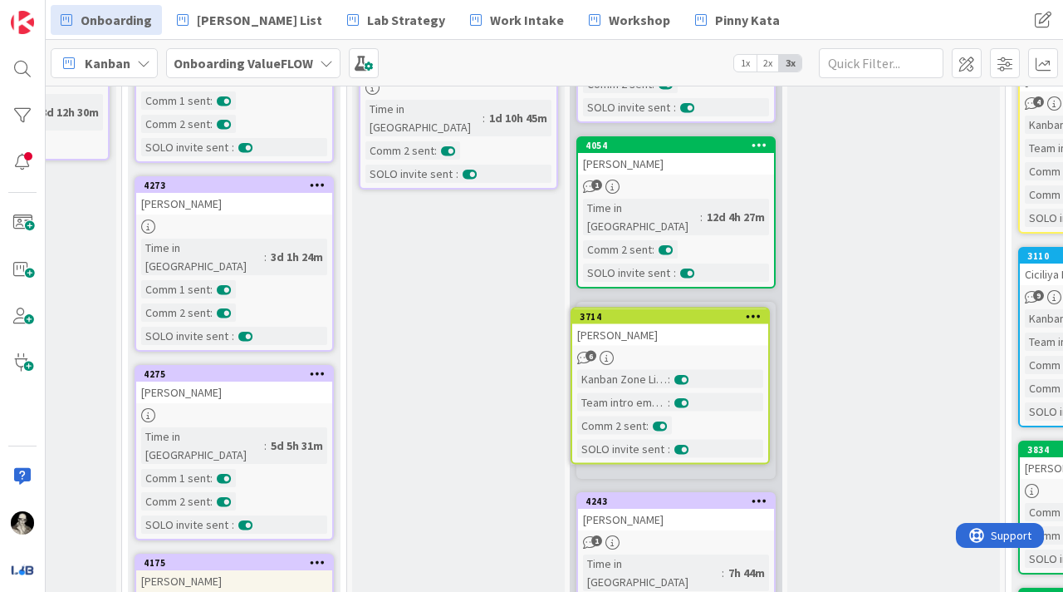
scroll to position [354, 583]
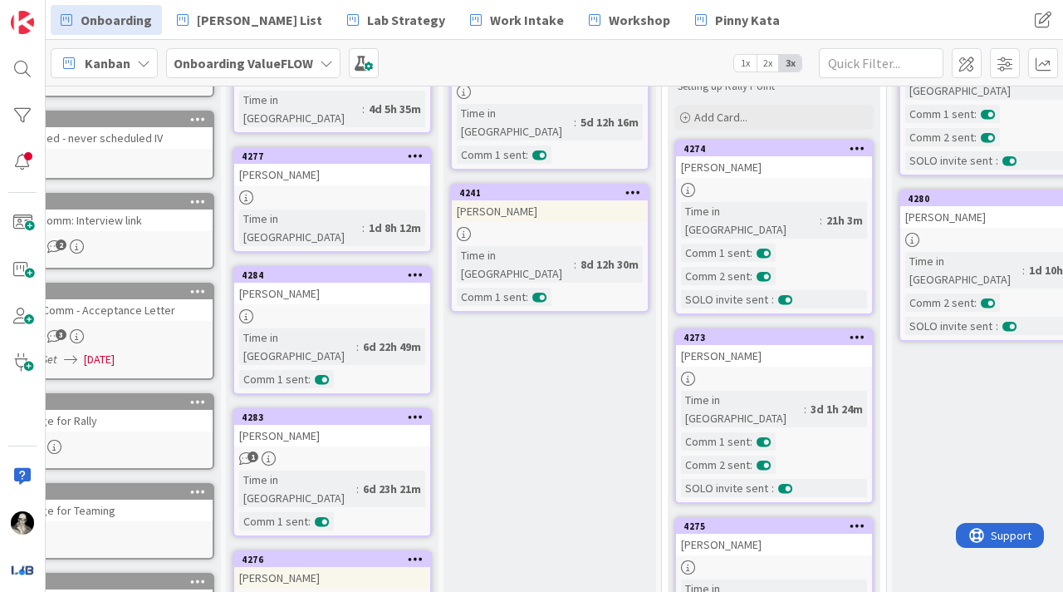
scroll to position [202, 43]
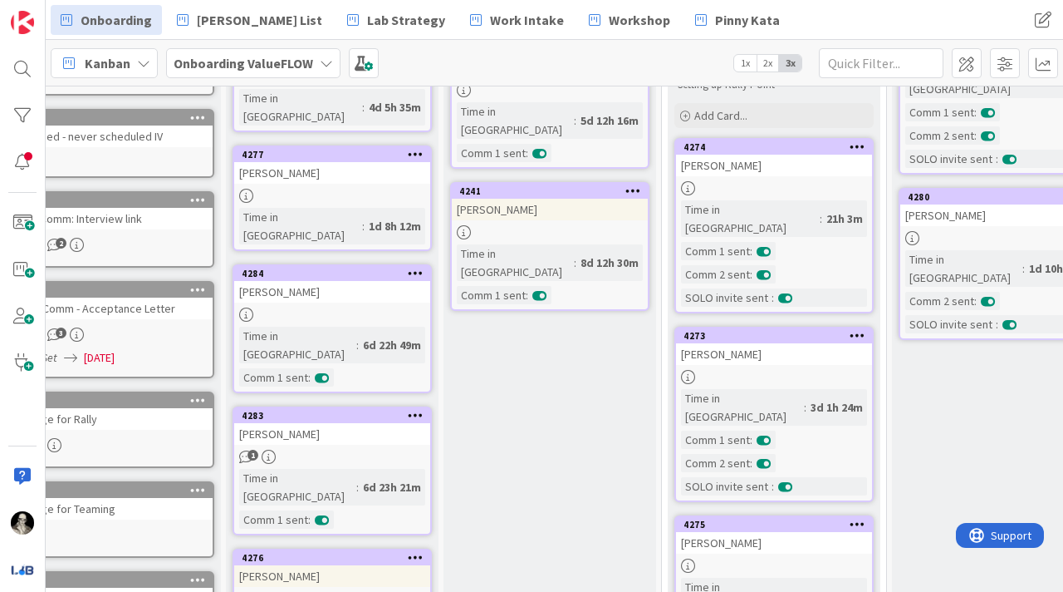
click at [801, 165] on div "[PERSON_NAME]" at bounding box center [774, 166] width 196 height 22
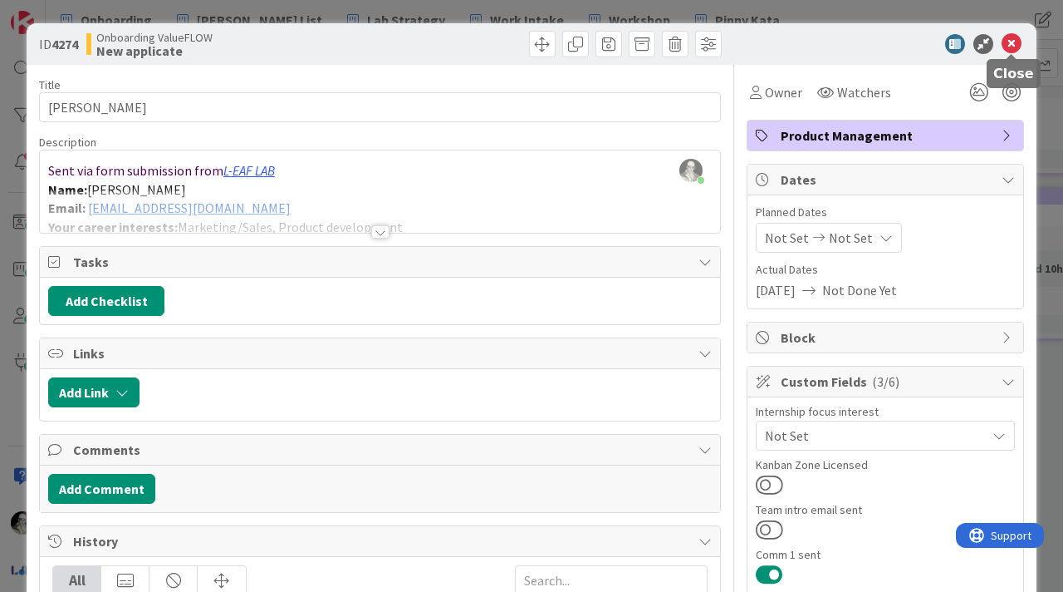
click at [1008, 38] on icon at bounding box center [1012, 44] width 20 height 20
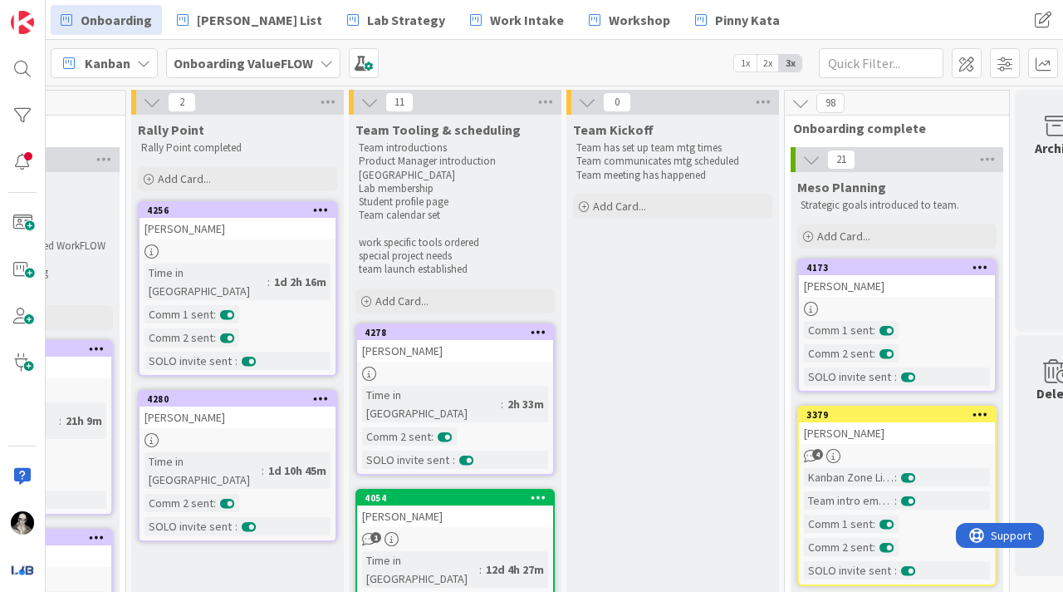
scroll to position [0, 818]
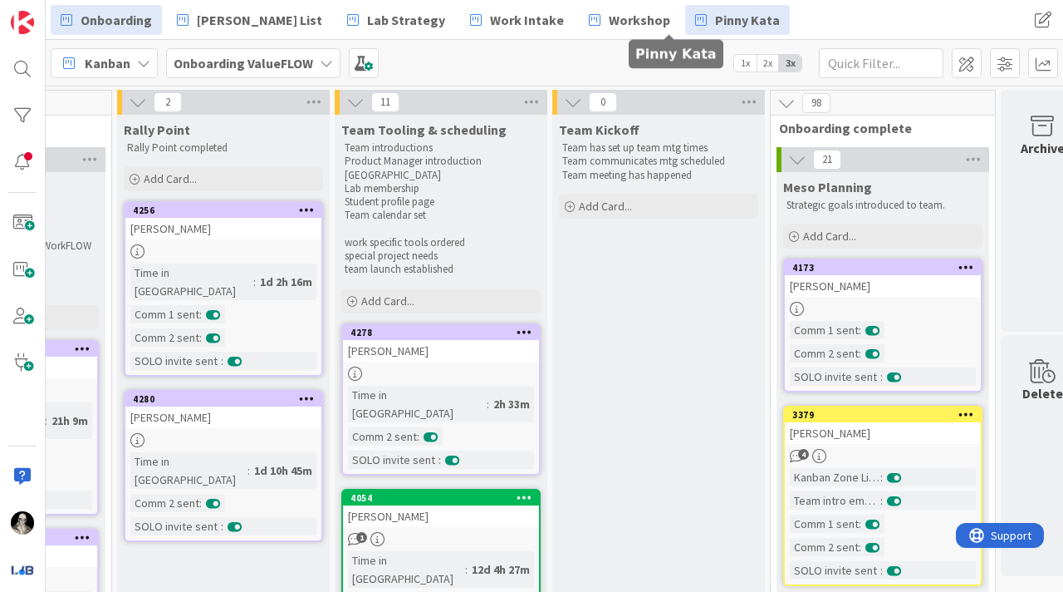
click at [715, 14] on span "Pinny Kata" at bounding box center [747, 20] width 65 height 20
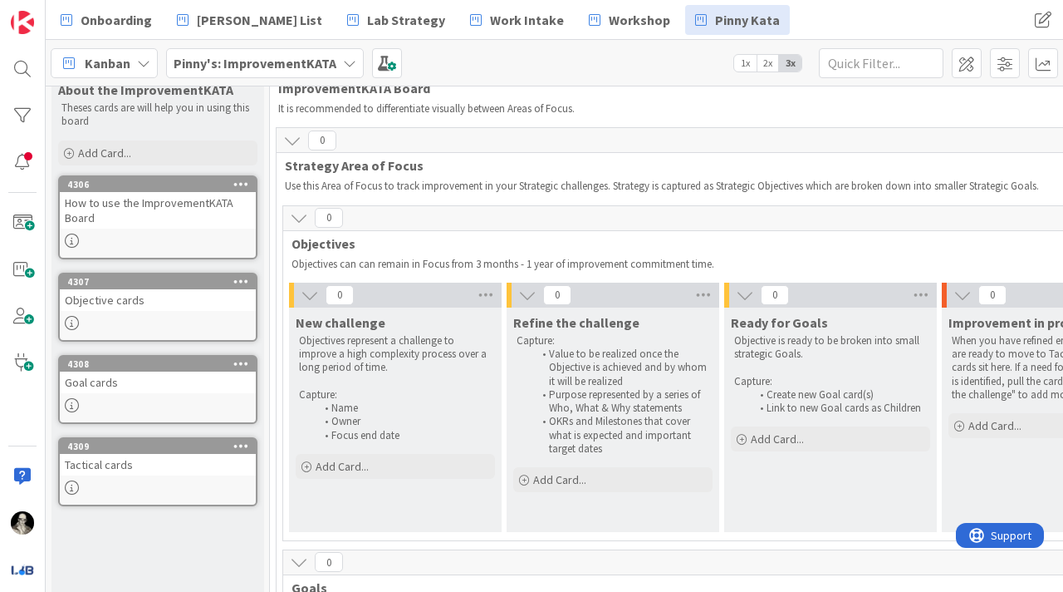
scroll to position [38, 0]
